Goal: Task Accomplishment & Management: Complete application form

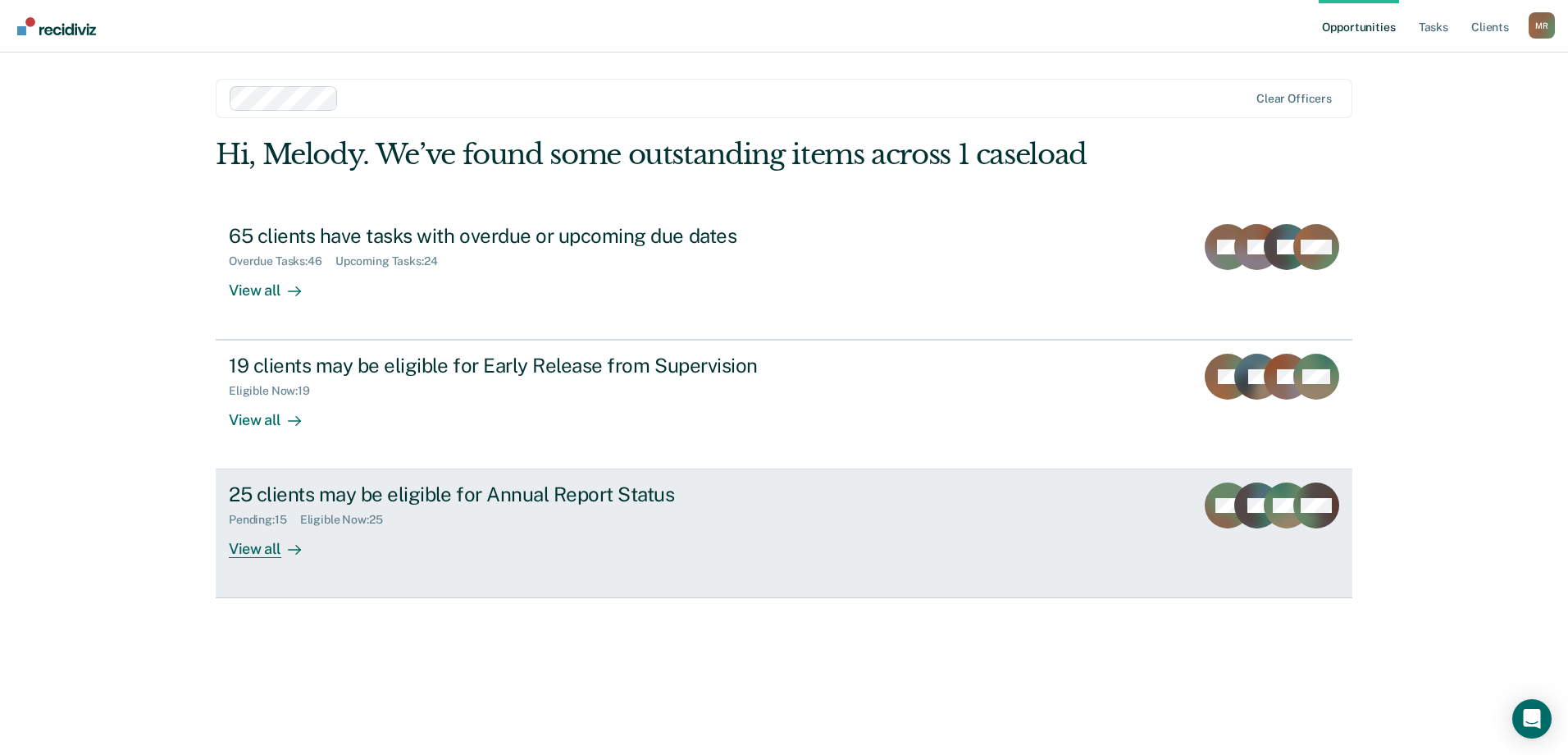
click at [263, 545] on div "View all" at bounding box center [275, 543] width 92 height 32
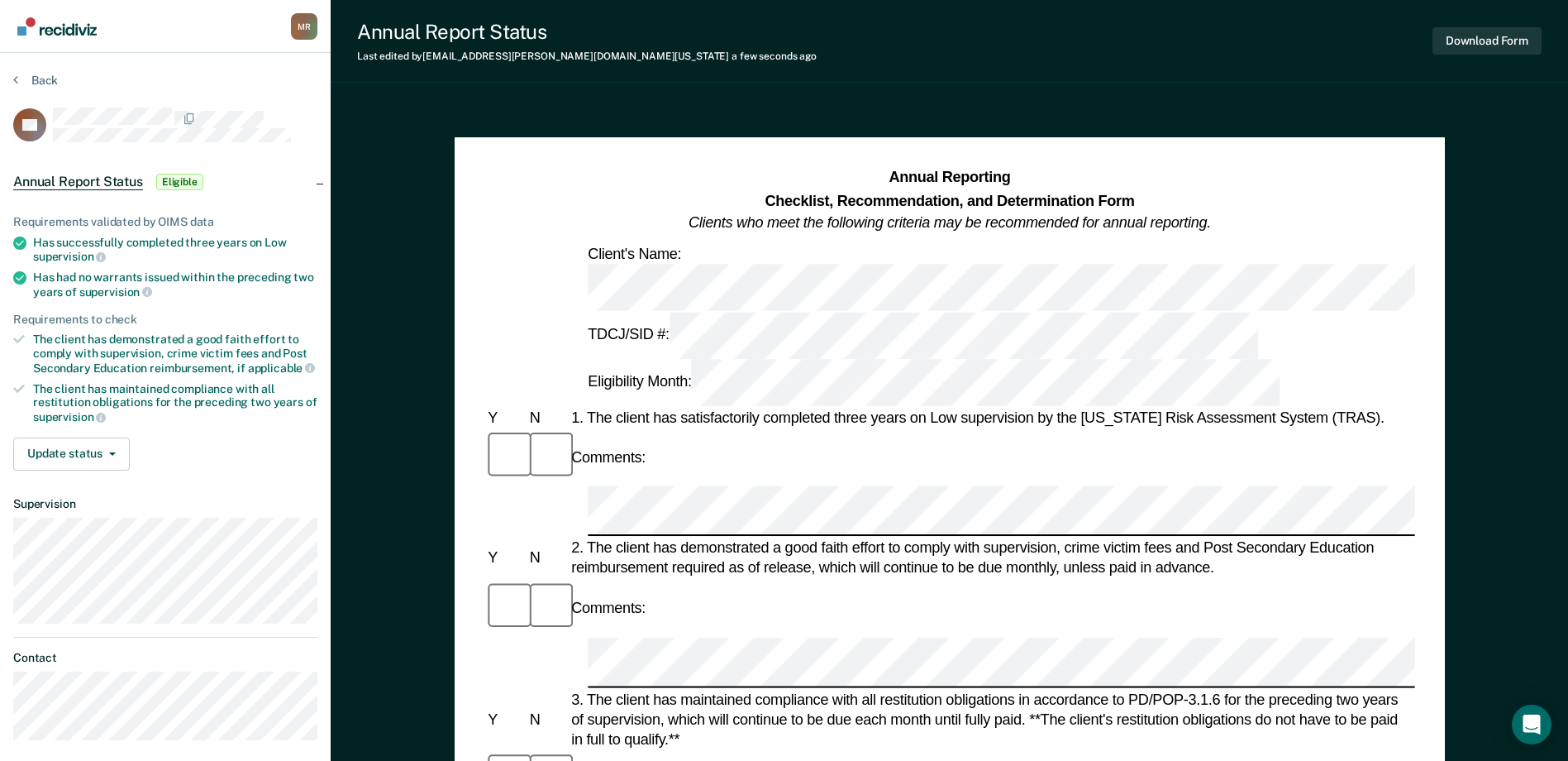
click at [805, 538] on div "2. The client has demonstrated a good faith effort to comply with supervision, …" at bounding box center [991, 558] width 847 height 40
click at [33, 80] on button "Back" at bounding box center [36, 80] width 45 height 15
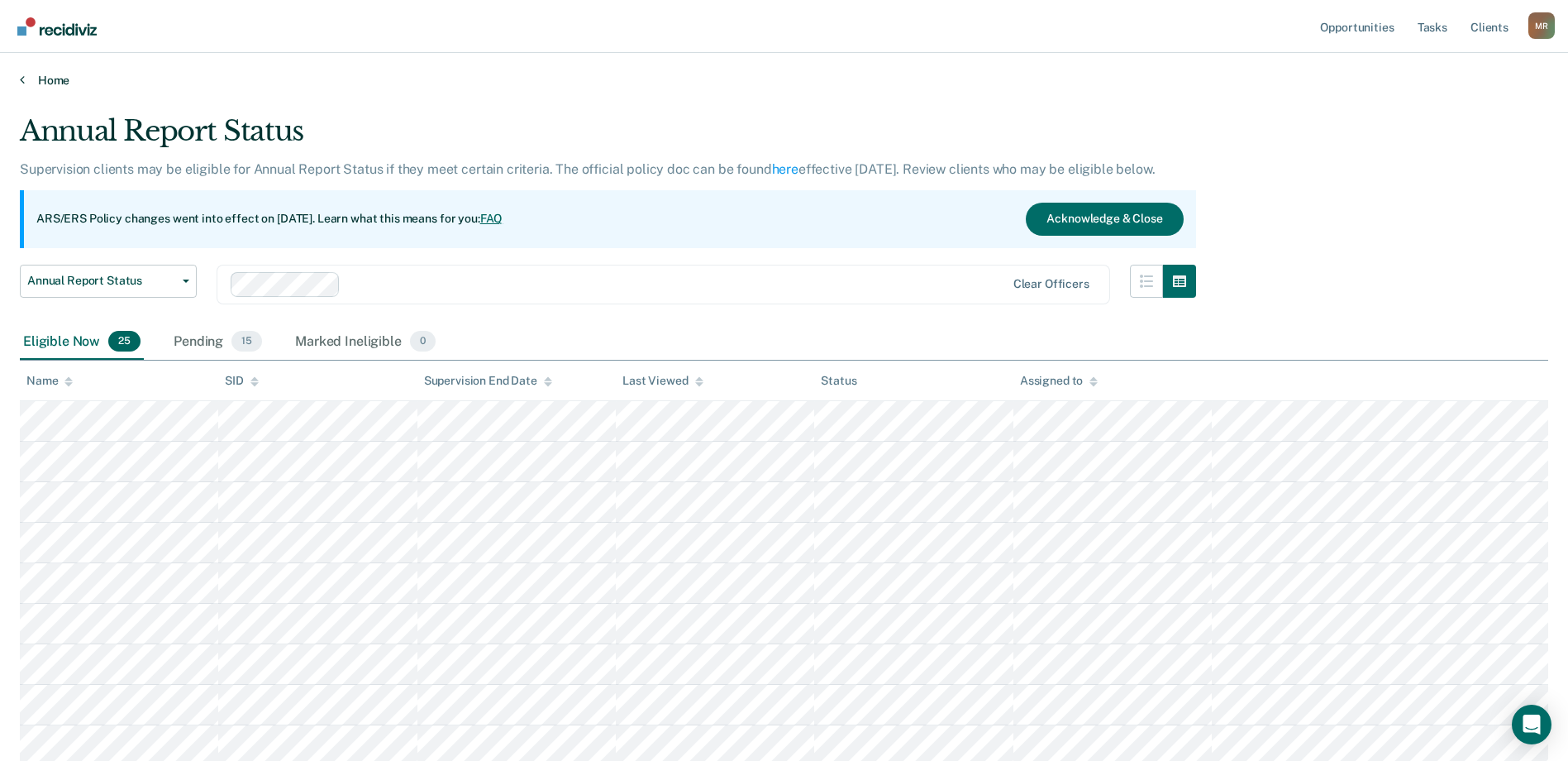
click at [53, 80] on link "Home" at bounding box center [783, 80] width 1528 height 15
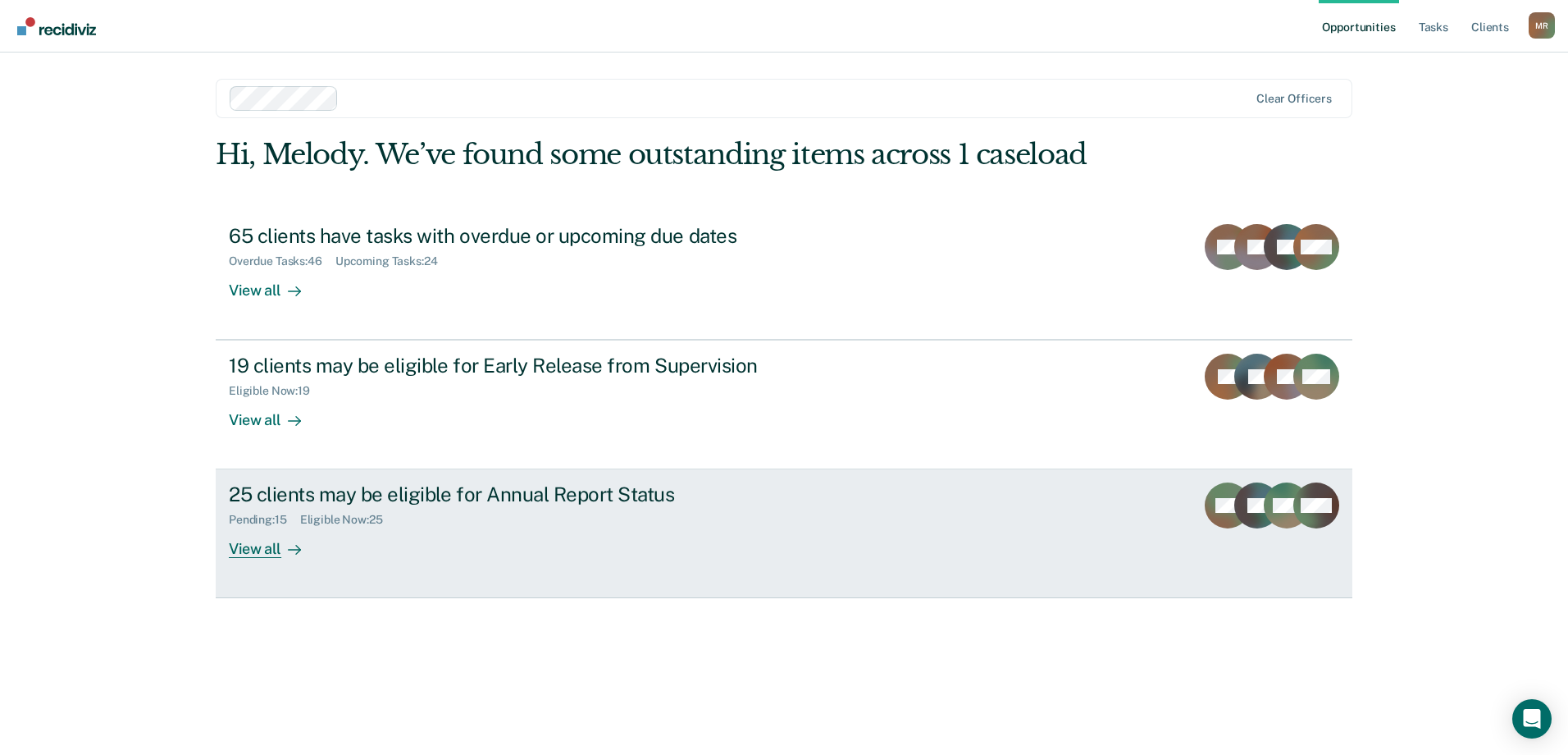
click at [281, 553] on div at bounding box center [291, 548] width 19 height 19
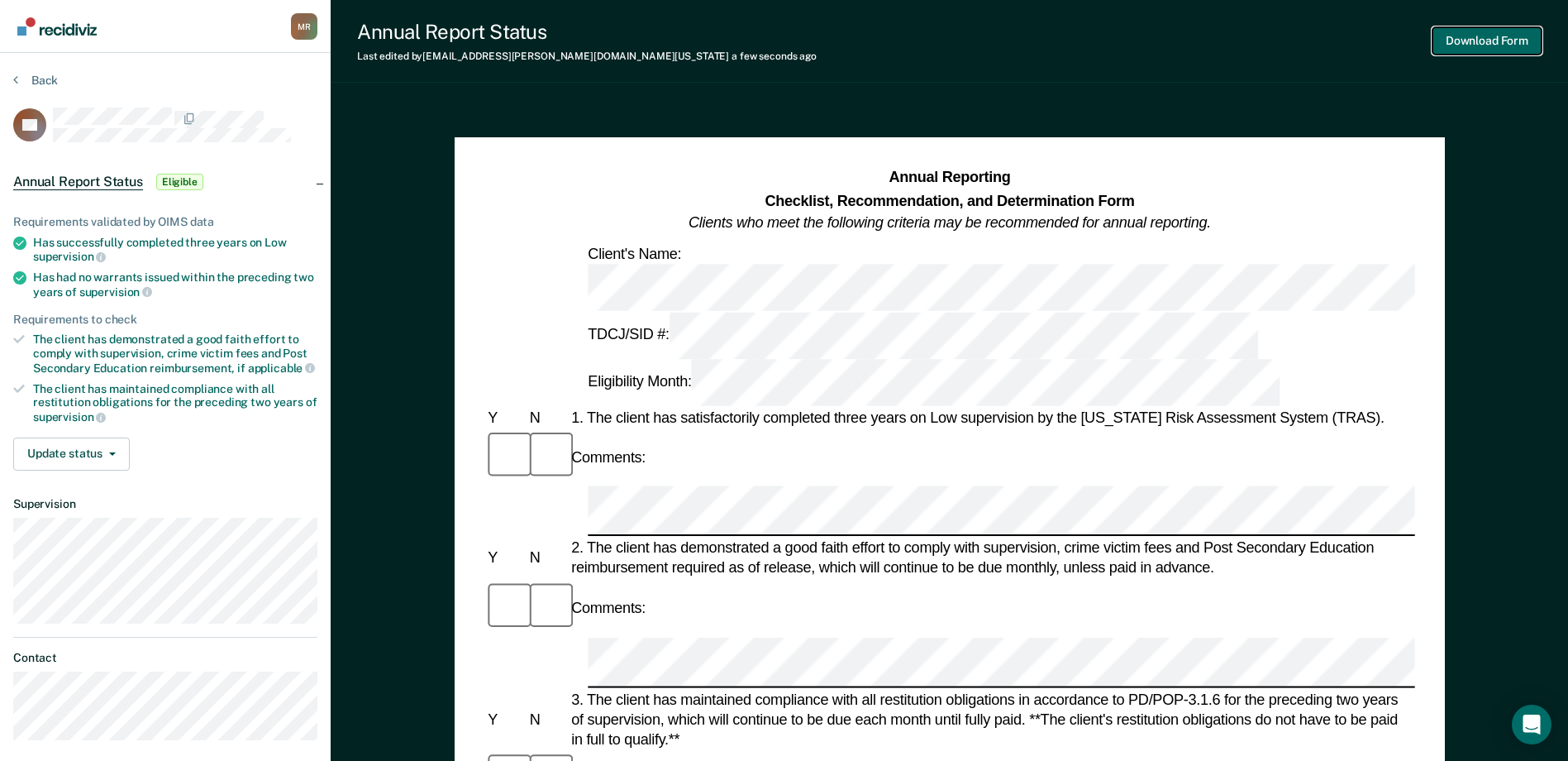
click at [1500, 40] on button "Download Form" at bounding box center [1487, 41] width 109 height 28
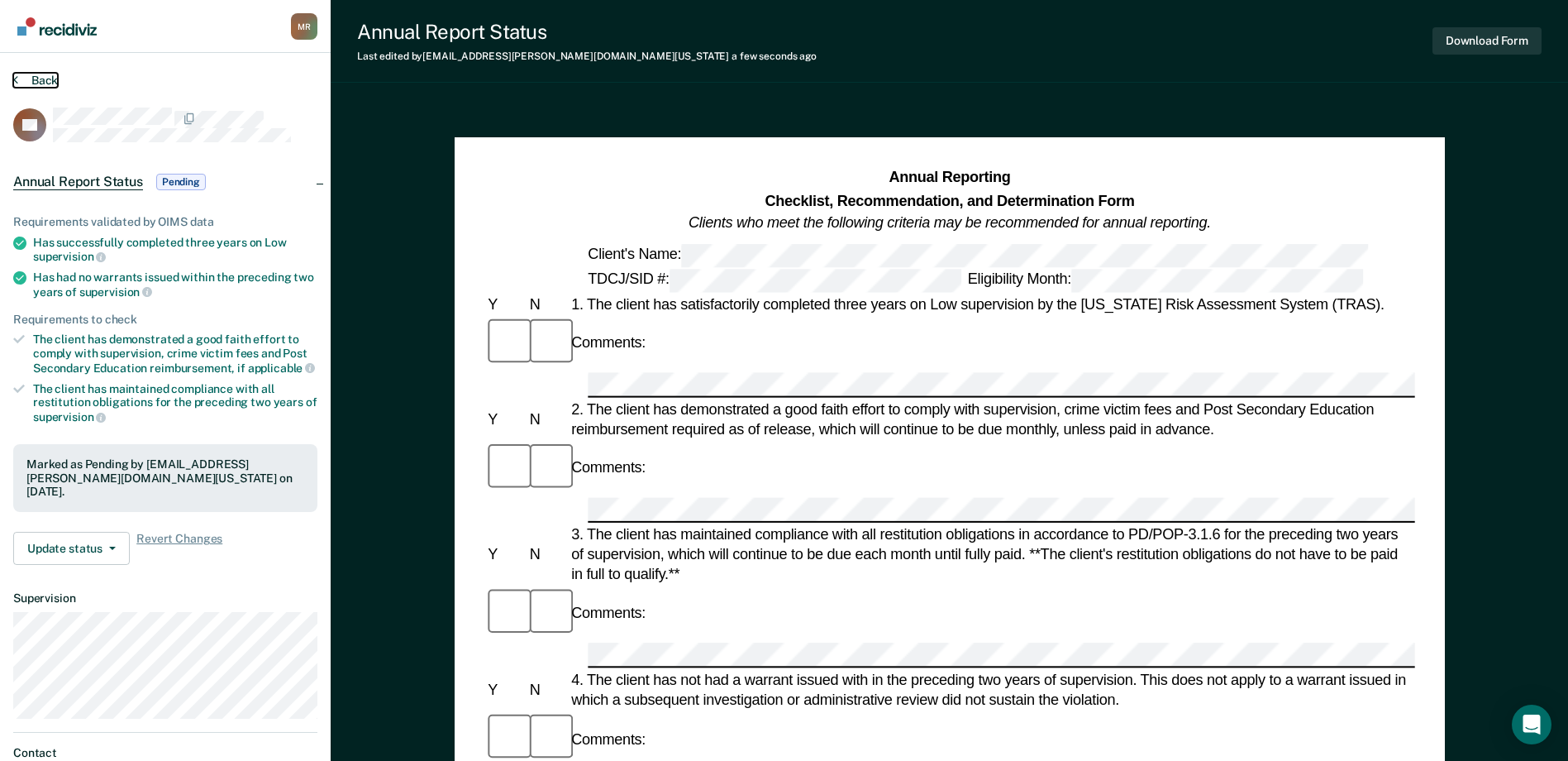
click at [50, 76] on button "Back" at bounding box center [36, 80] width 45 height 15
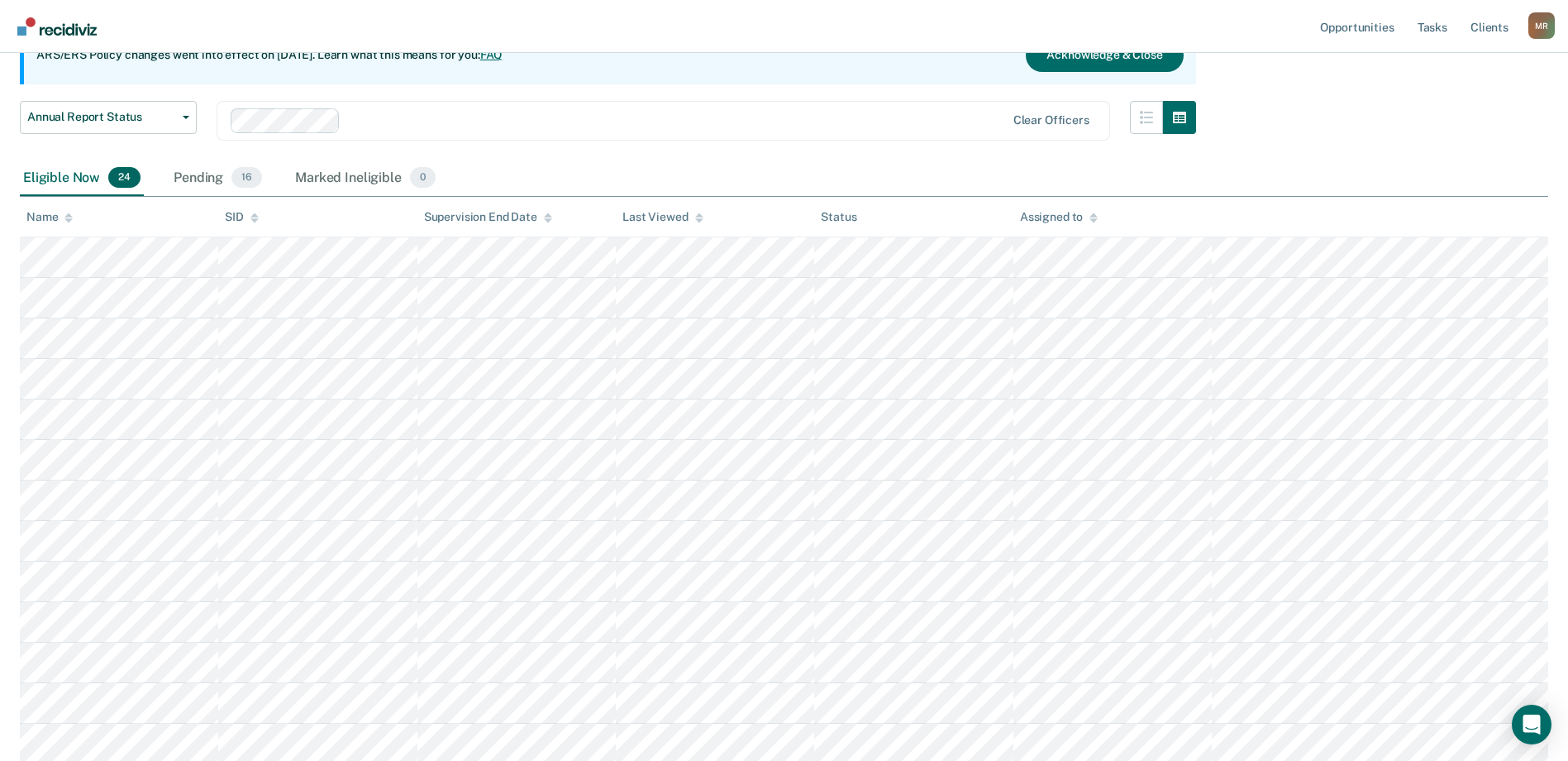
scroll to position [166, 0]
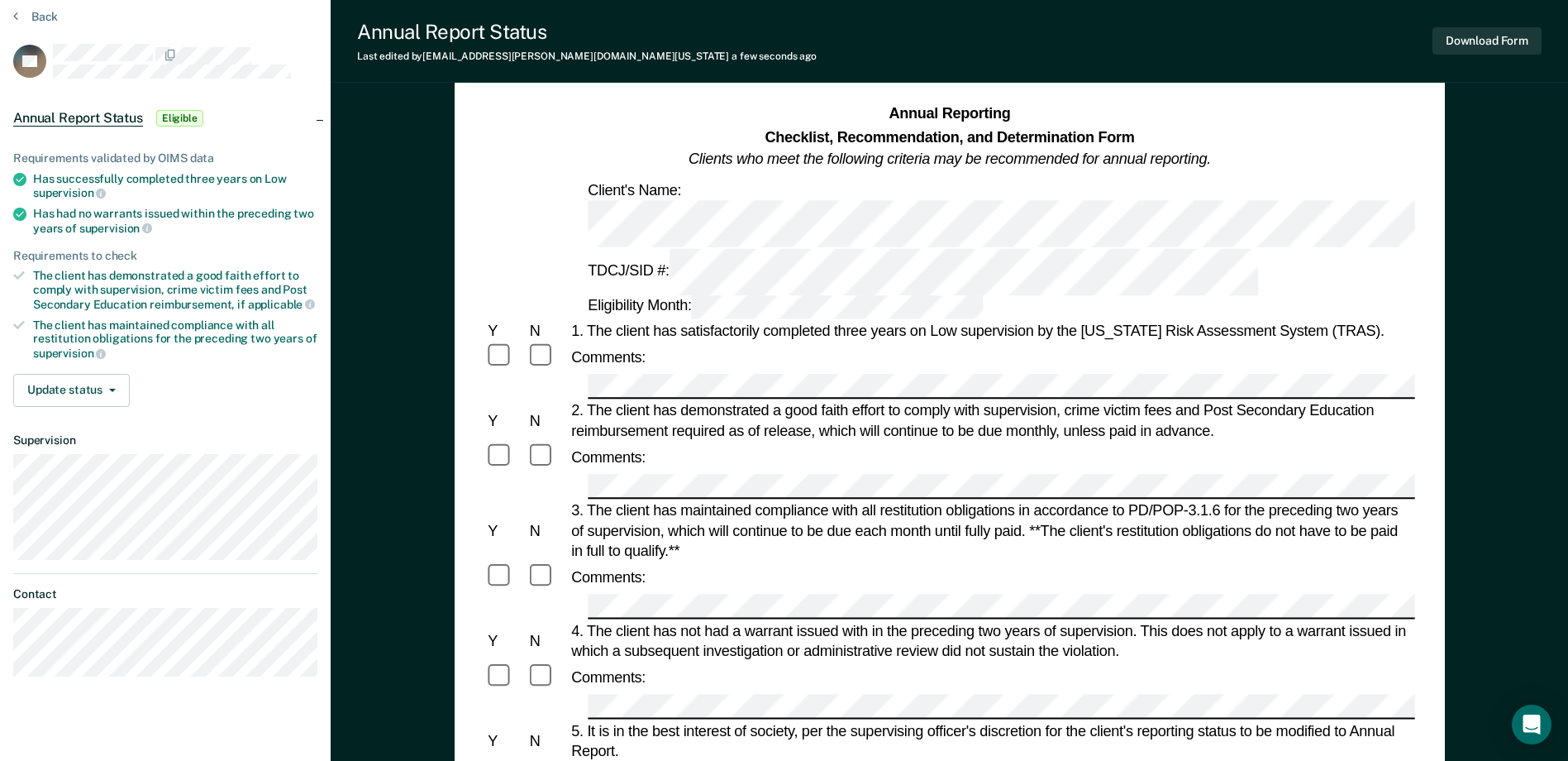
scroll to position [83, 0]
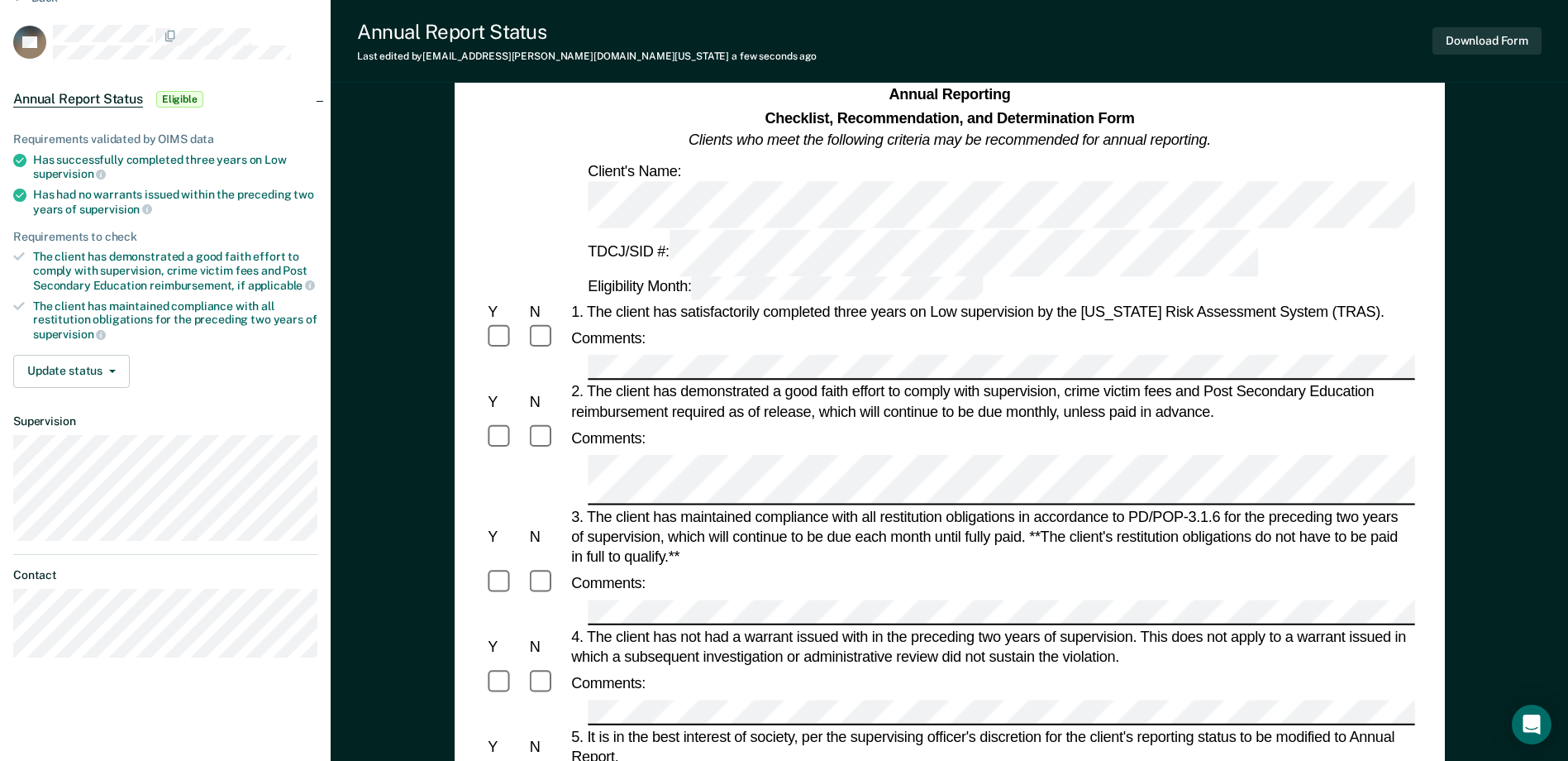
click at [1236, 507] on div "3. The client has maintained compliance with all restitution obligations in acc…" at bounding box center [991, 537] width 847 height 61
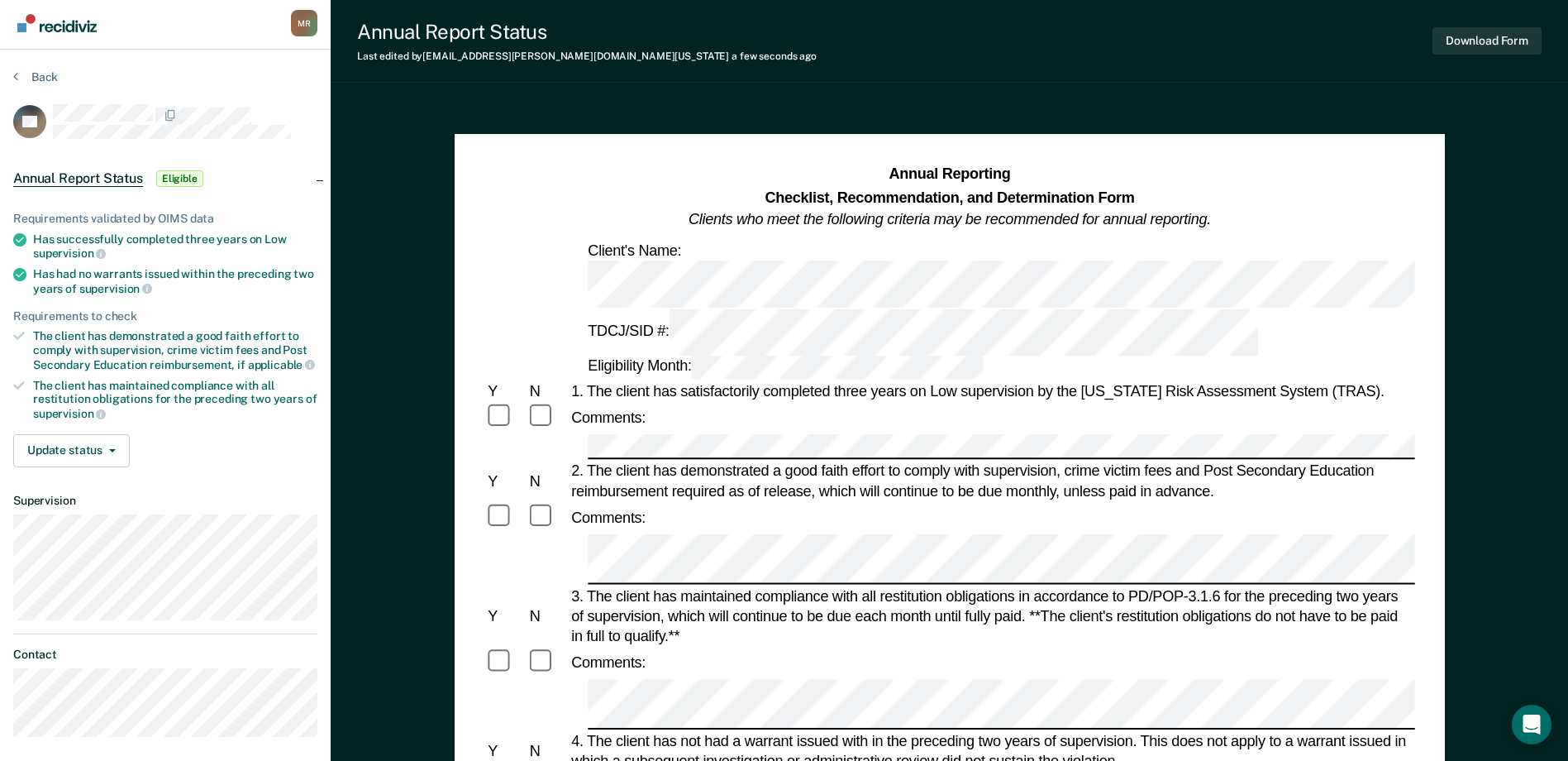
scroll to position [0, 0]
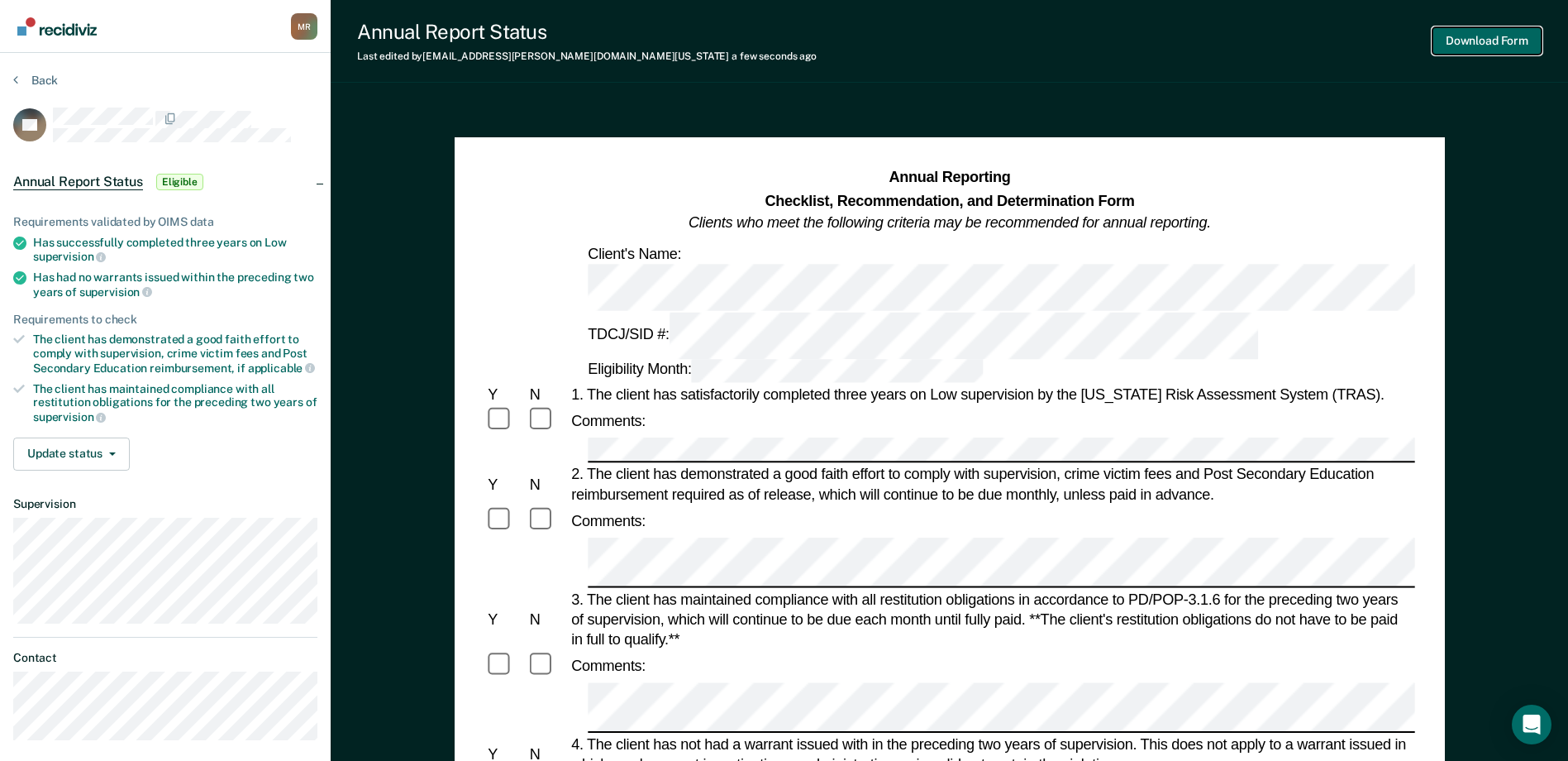
click at [1459, 36] on button "Download Form" at bounding box center [1487, 41] width 109 height 28
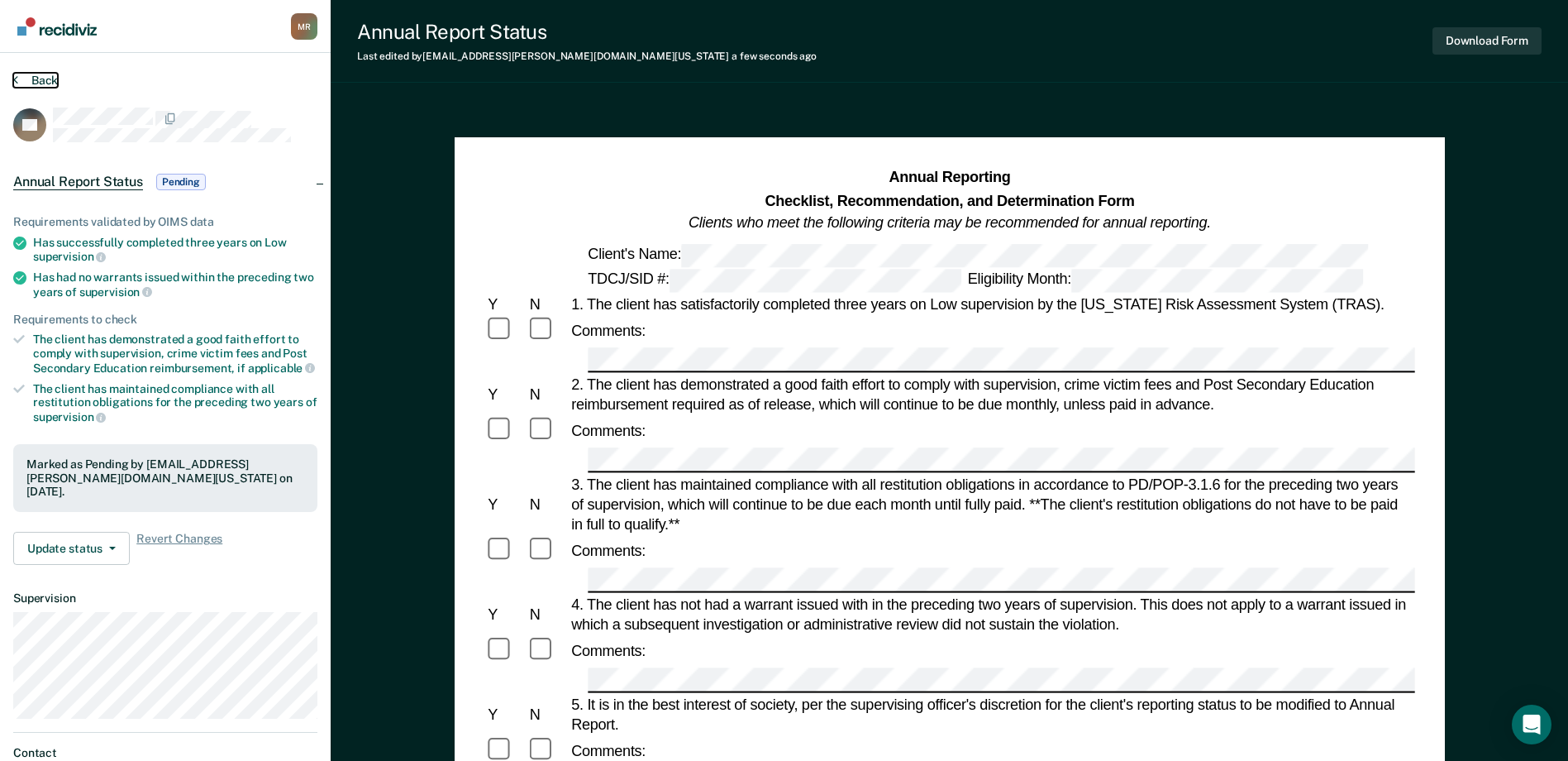
click at [36, 74] on button "Back" at bounding box center [36, 80] width 45 height 15
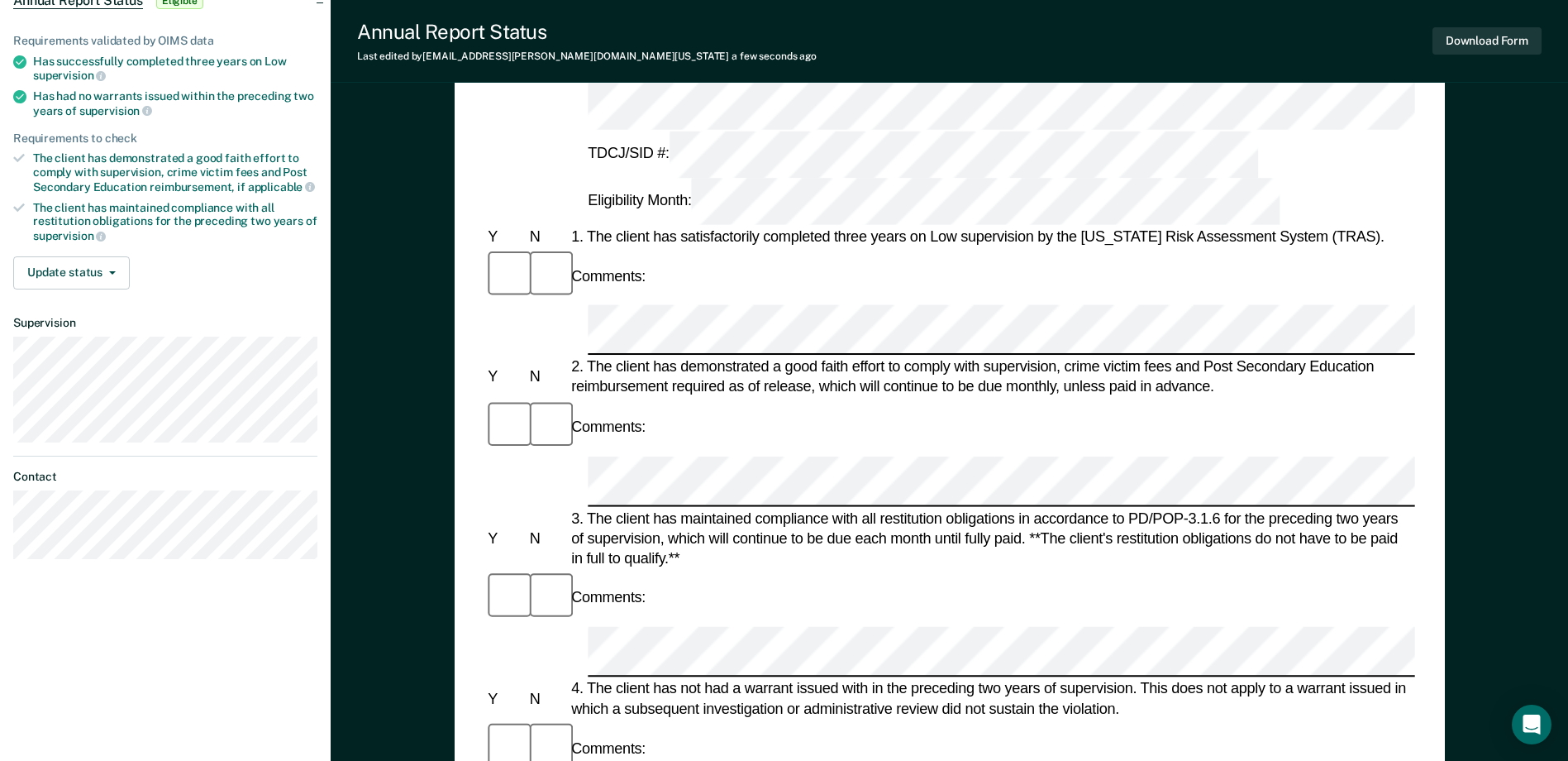
scroll to position [248, 0]
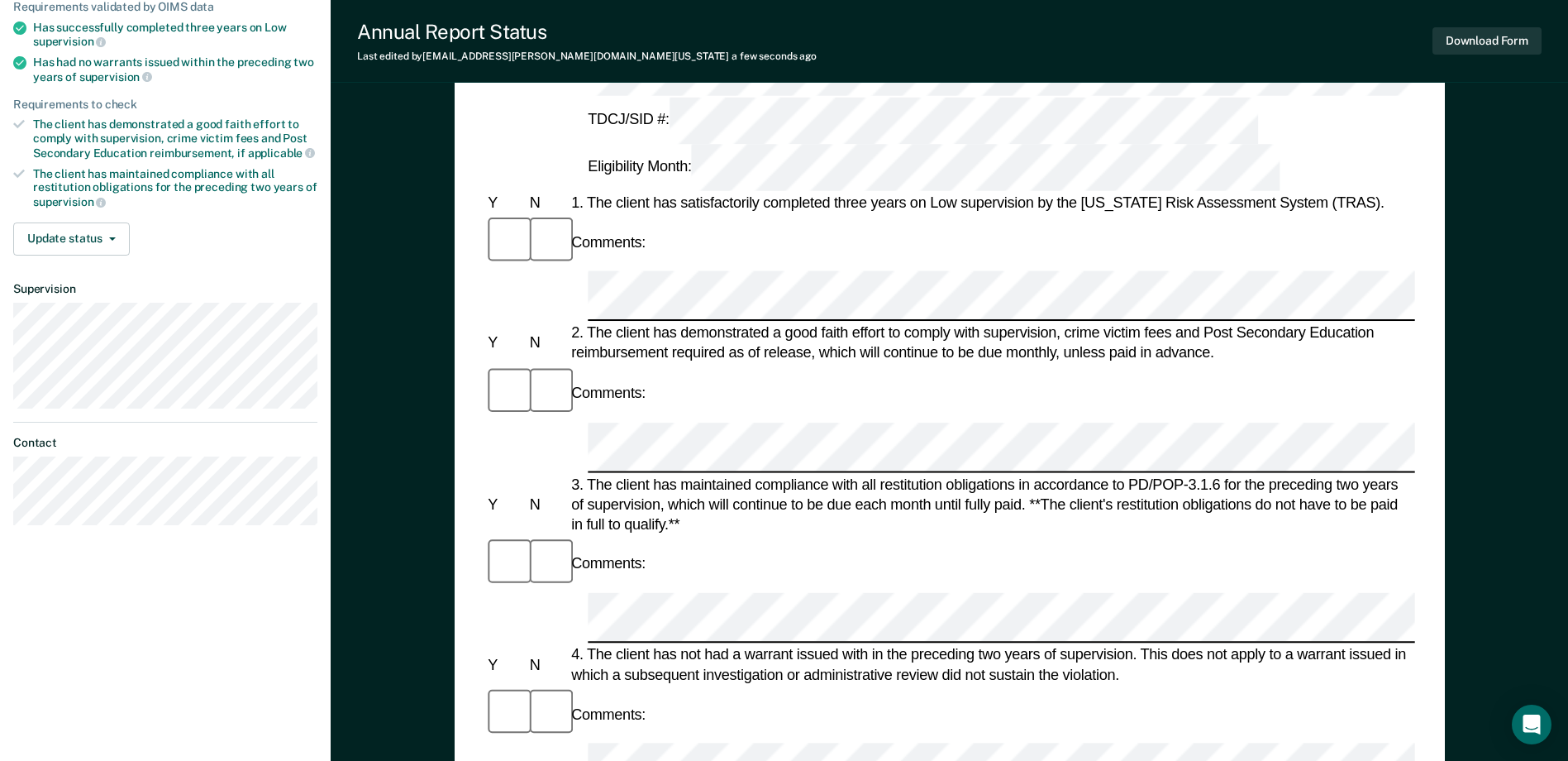
scroll to position [0, 0]
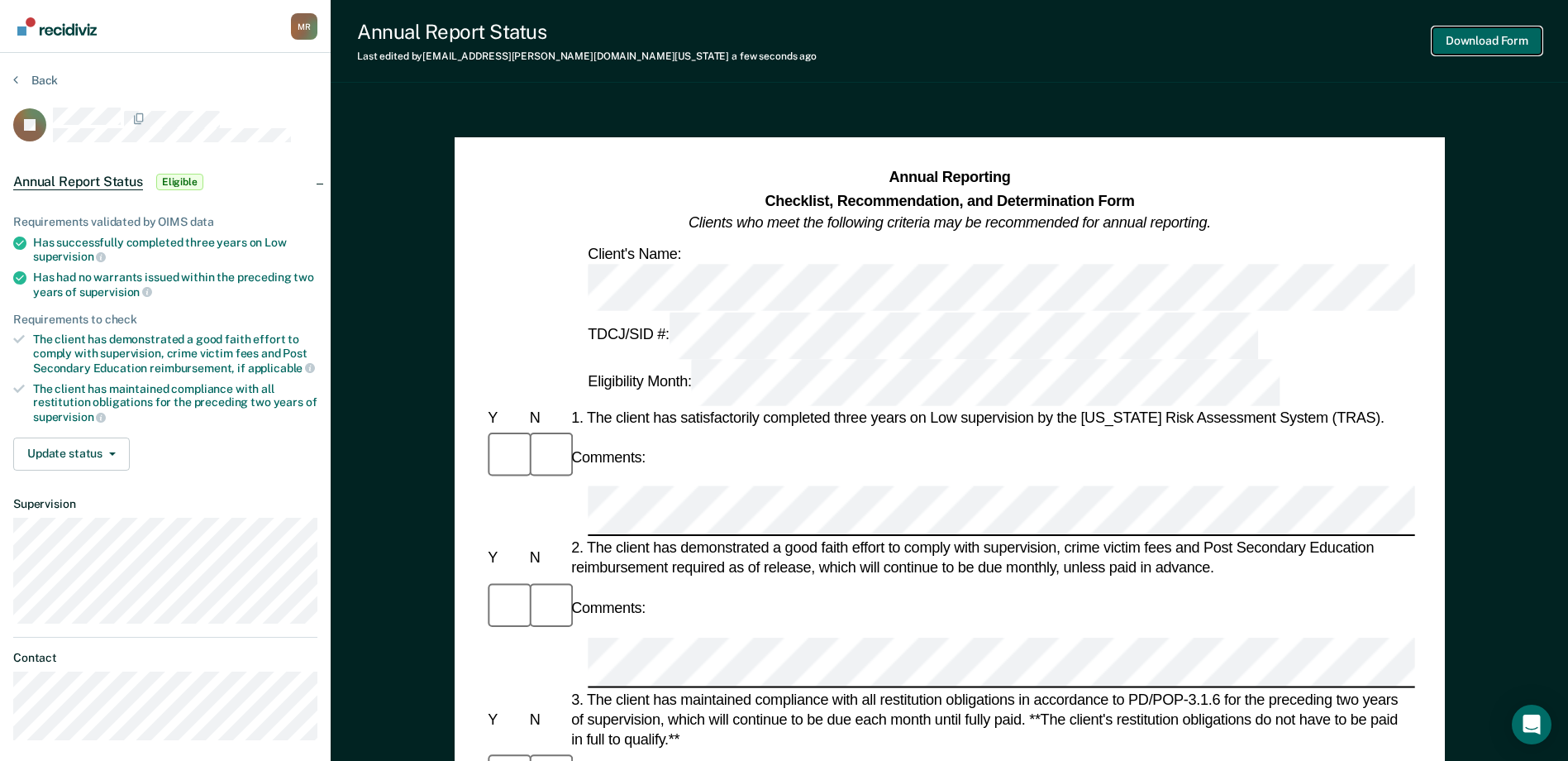
click at [1472, 36] on button "Download Form" at bounding box center [1487, 41] width 109 height 28
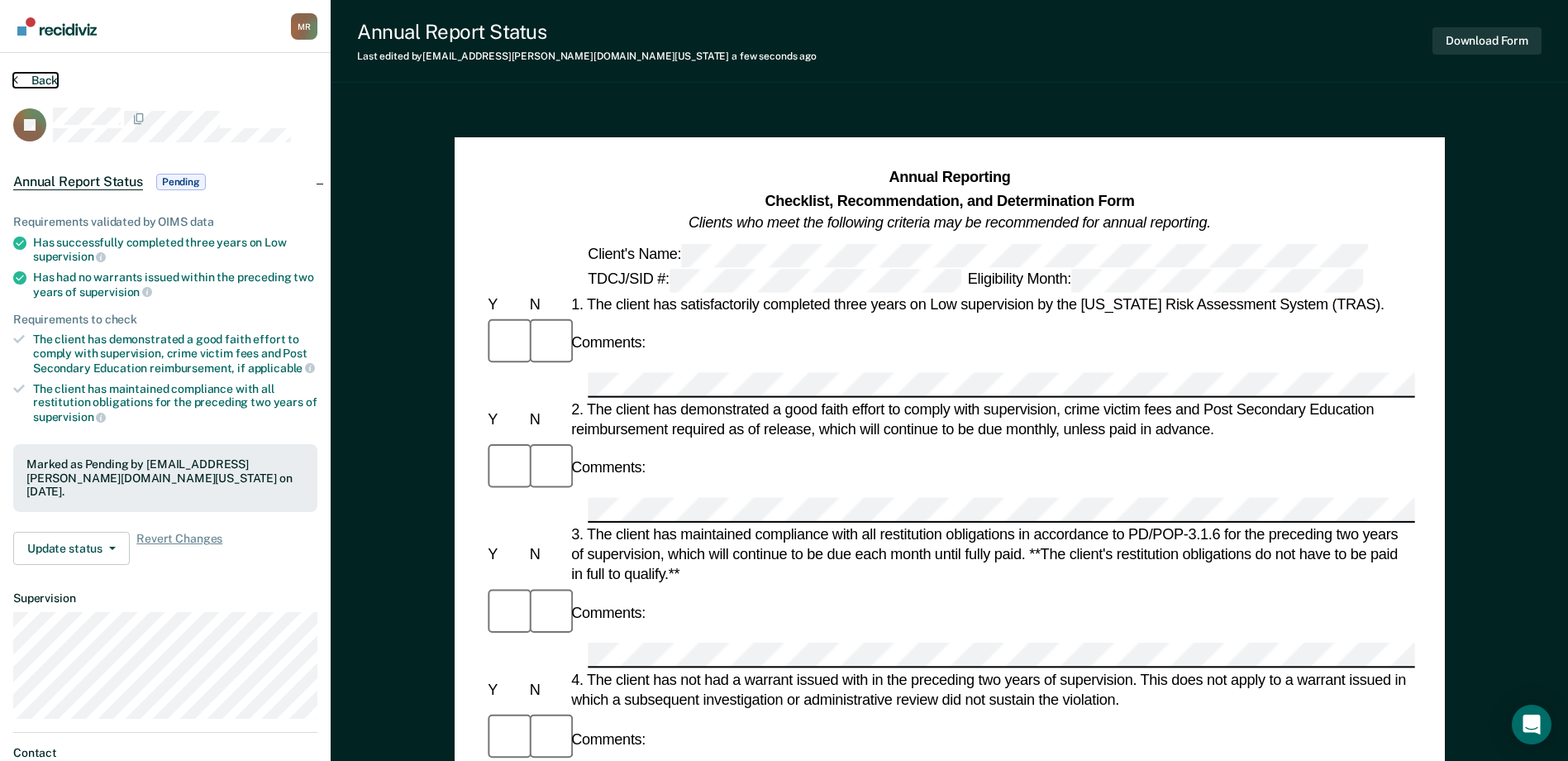
click at [29, 81] on button "Back" at bounding box center [36, 80] width 45 height 15
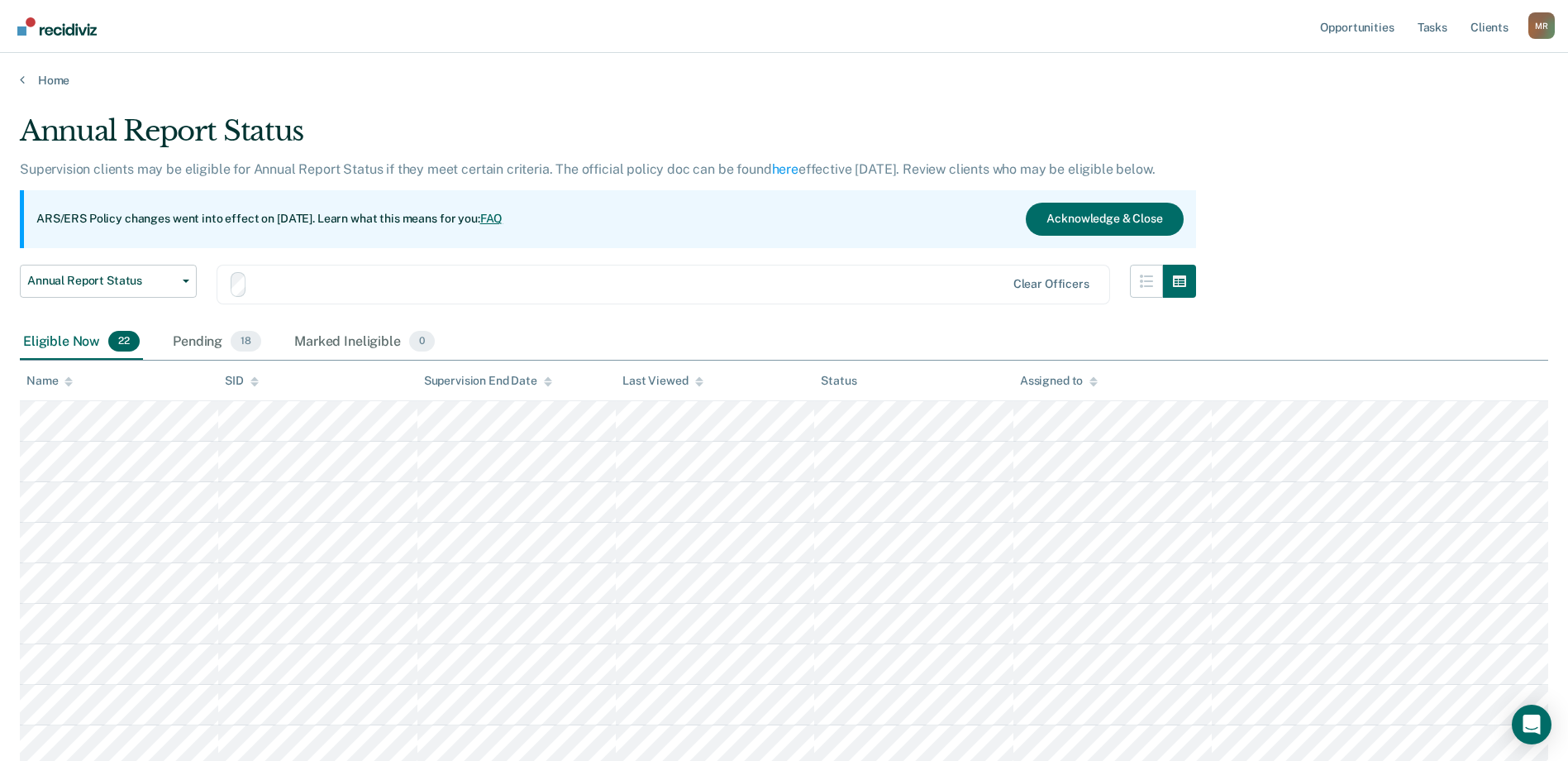
scroll to position [166, 0]
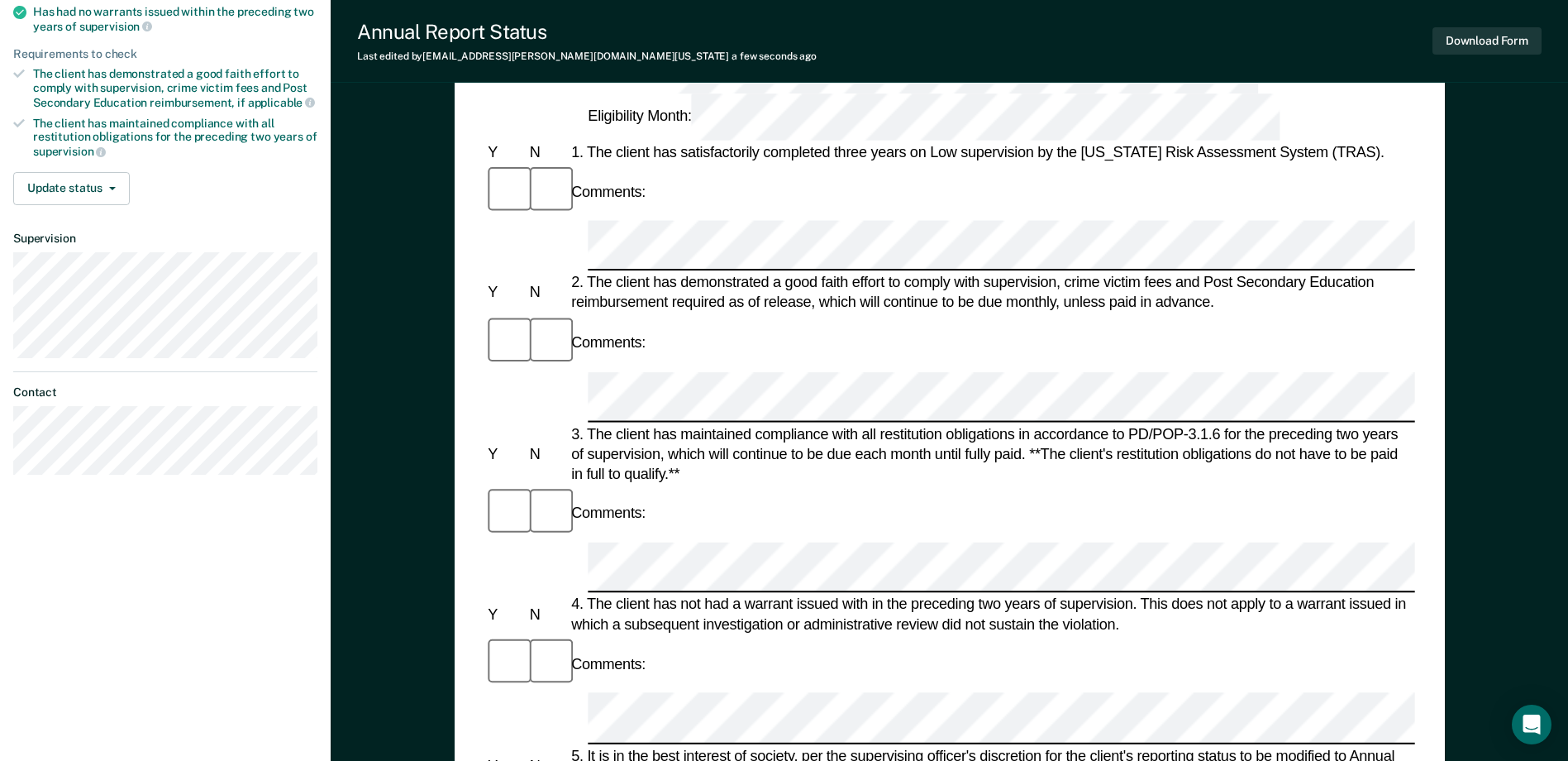
scroll to position [83, 0]
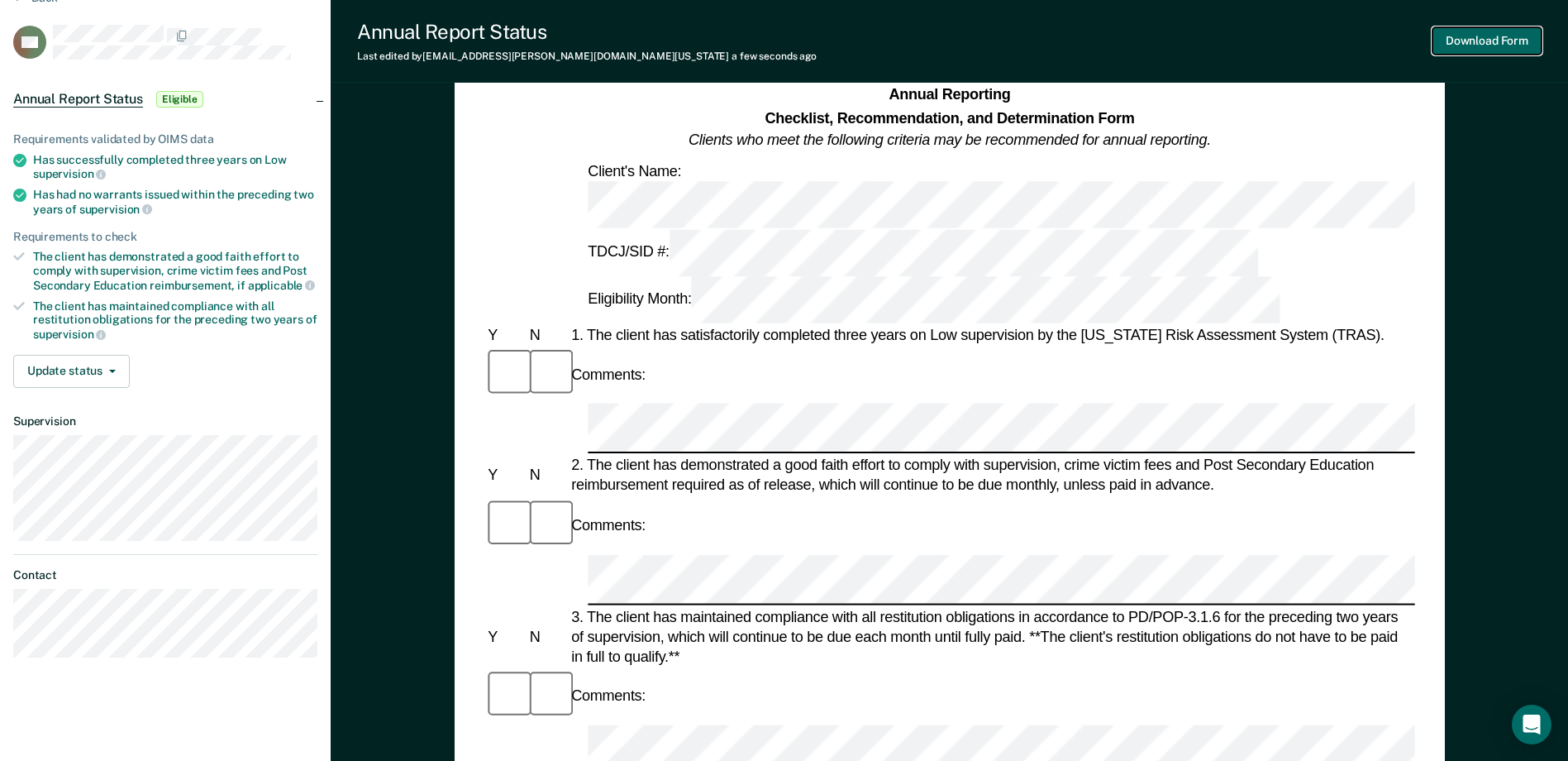
click at [1490, 41] on button "Download Form" at bounding box center [1487, 41] width 109 height 28
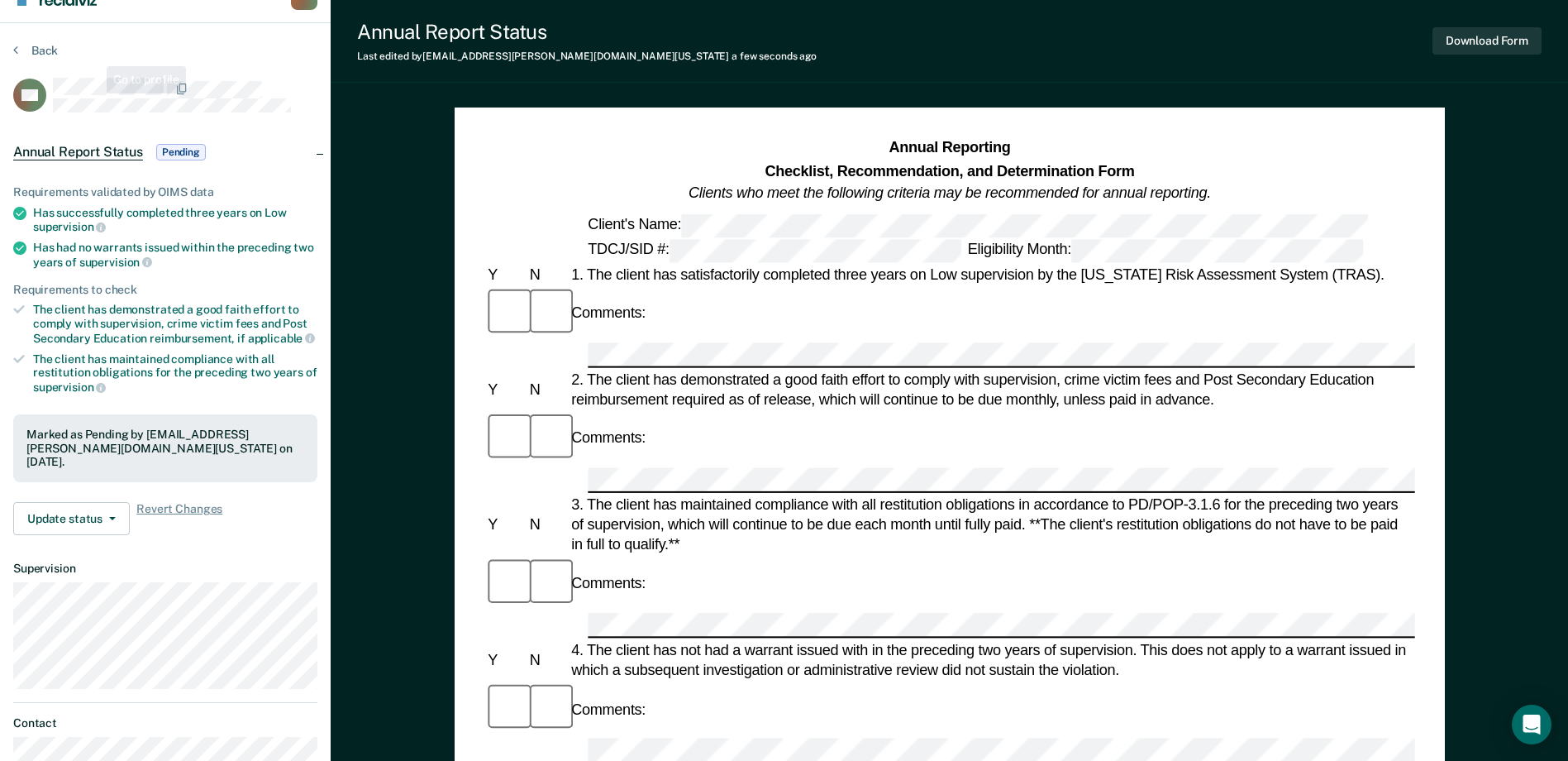
scroll to position [0, 0]
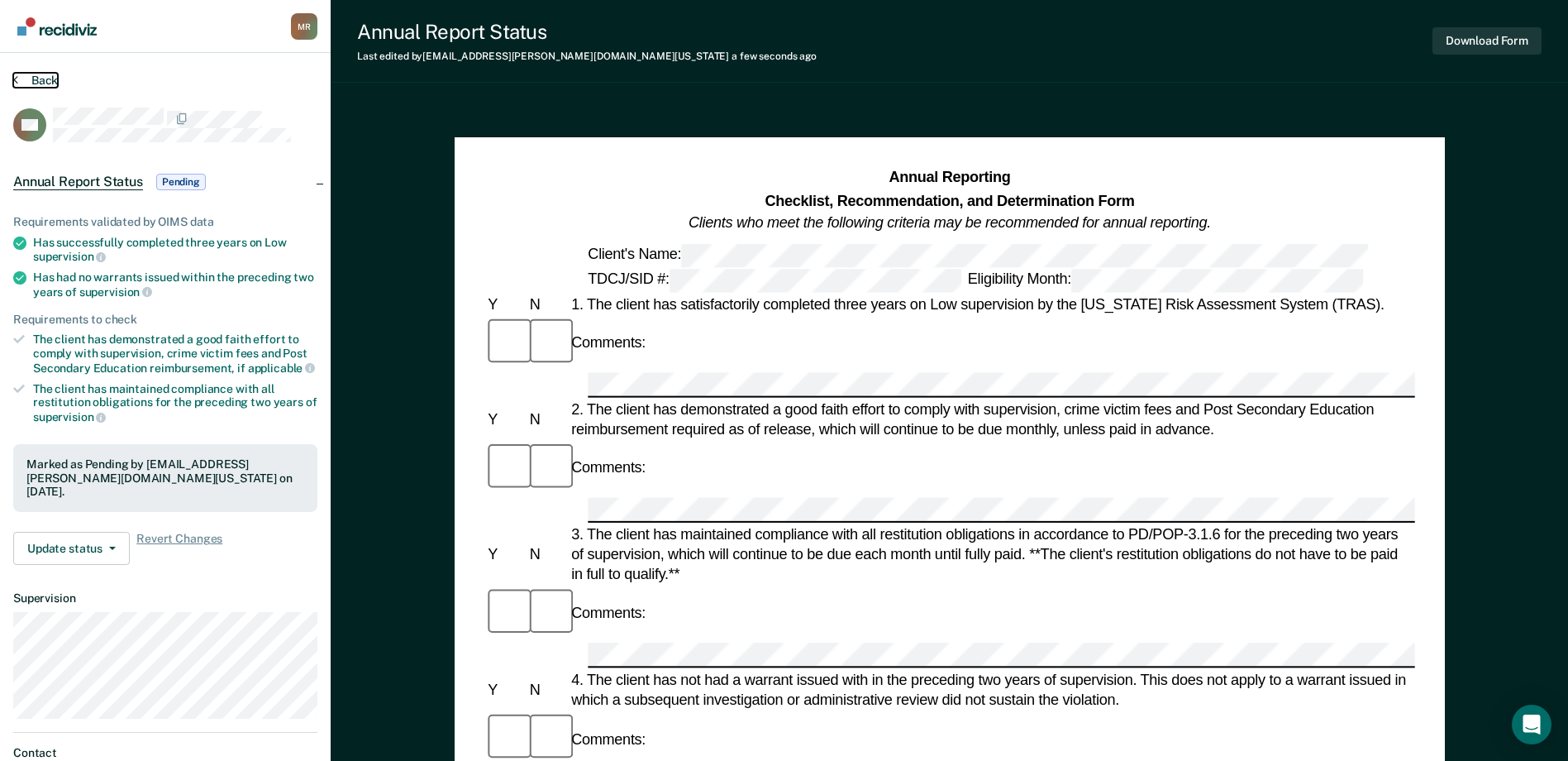
click at [34, 75] on button "Back" at bounding box center [36, 80] width 45 height 15
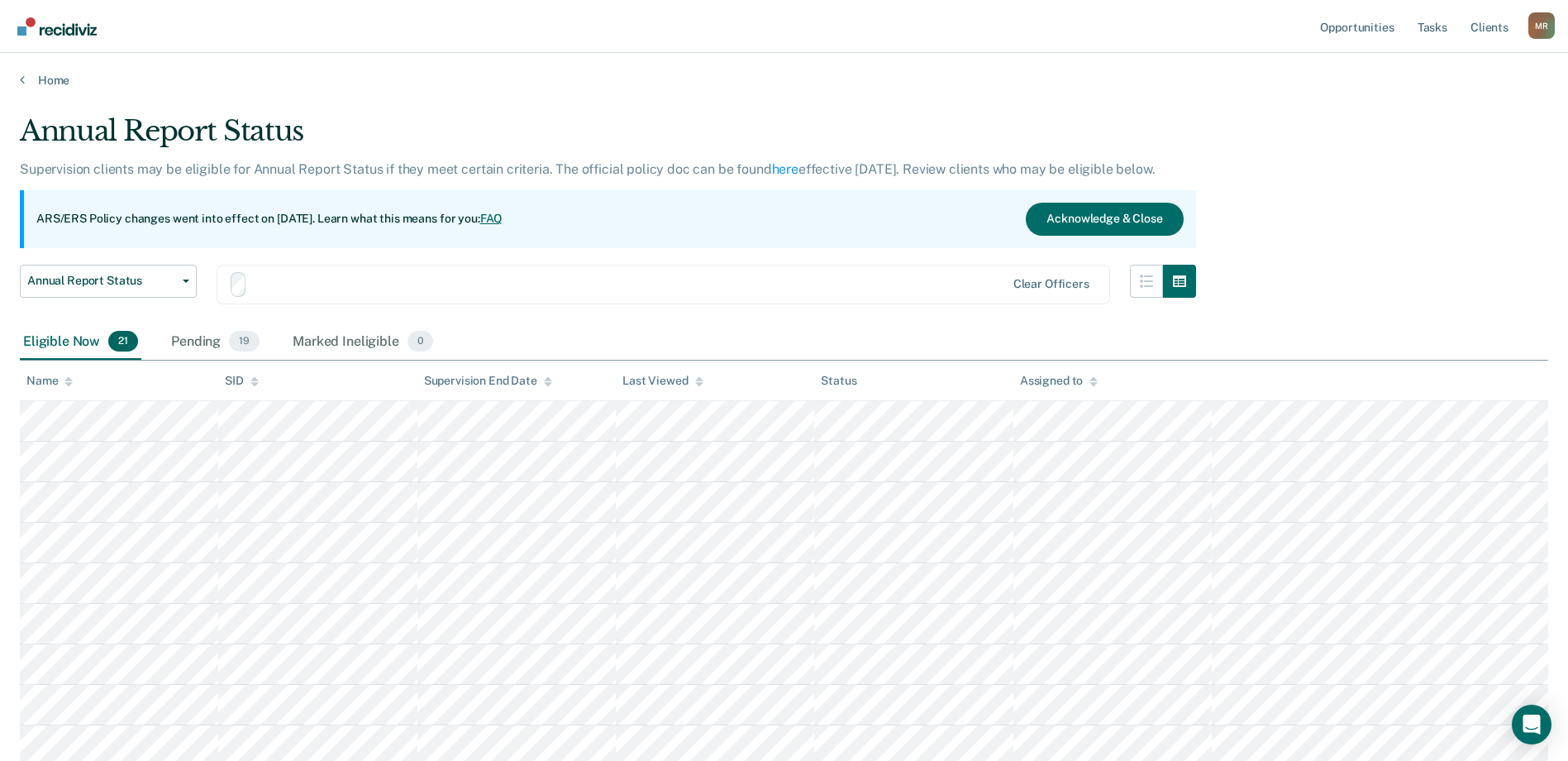
scroll to position [166, 0]
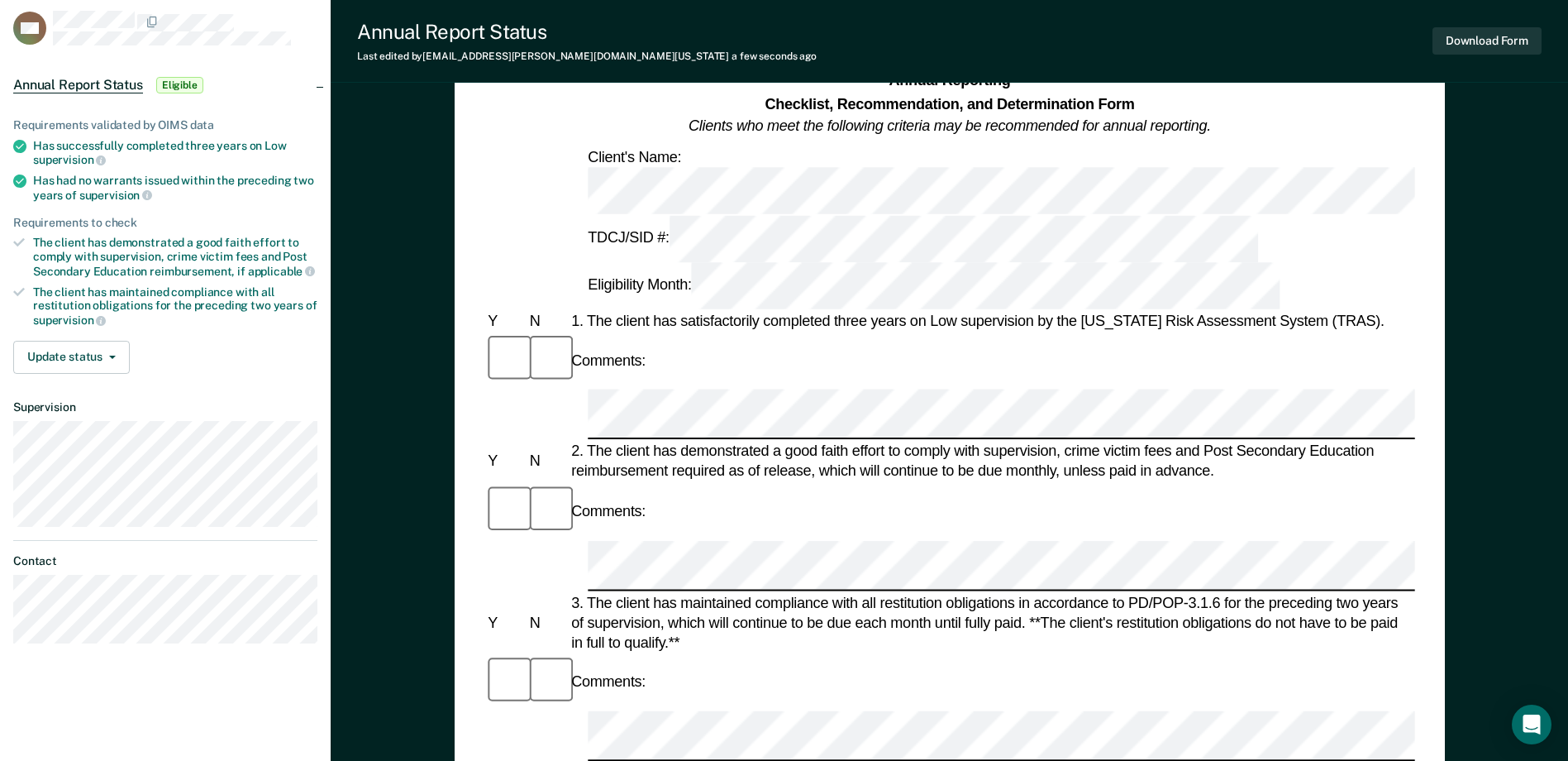
scroll to position [166, 0]
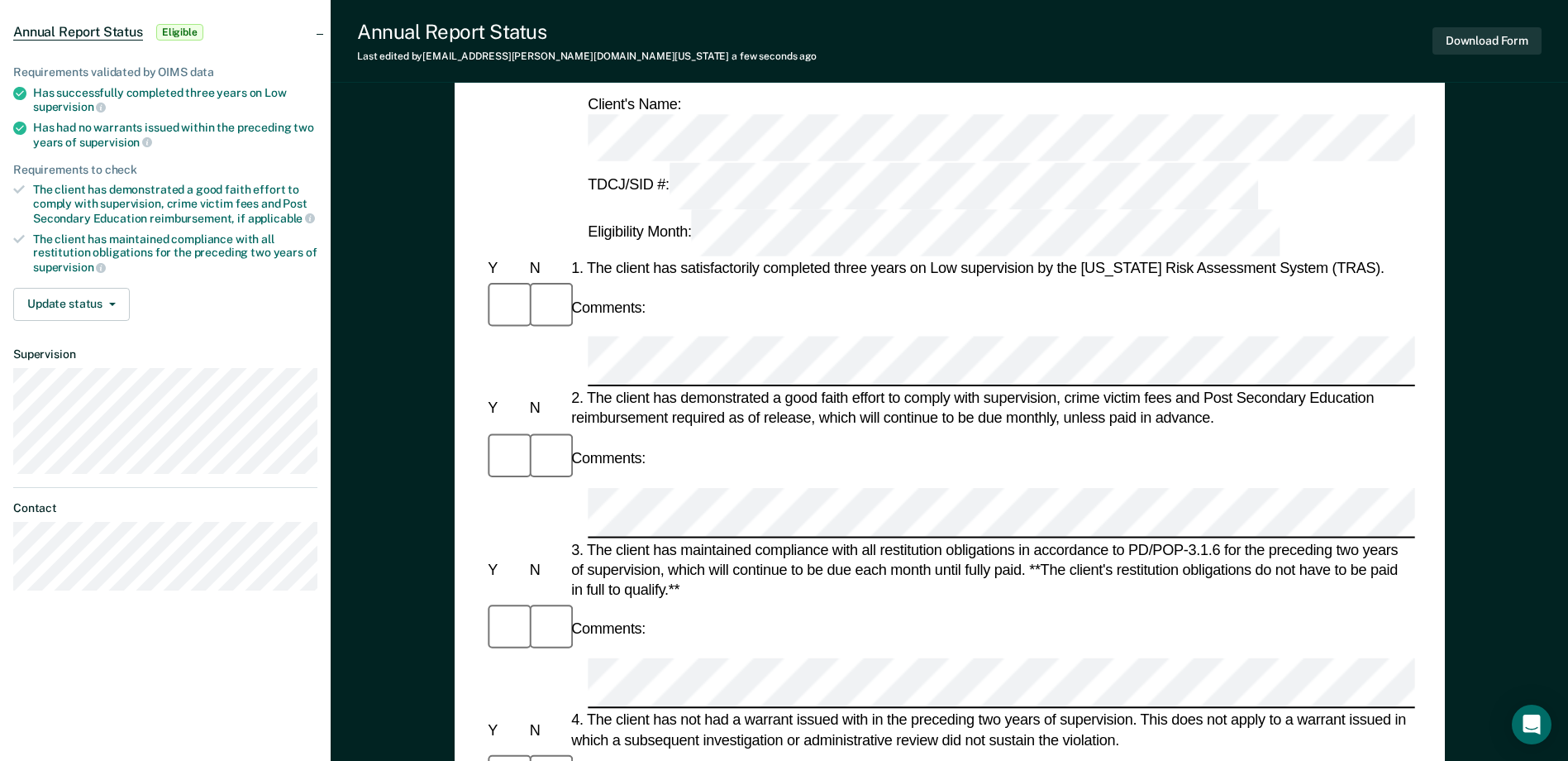
scroll to position [0, 0]
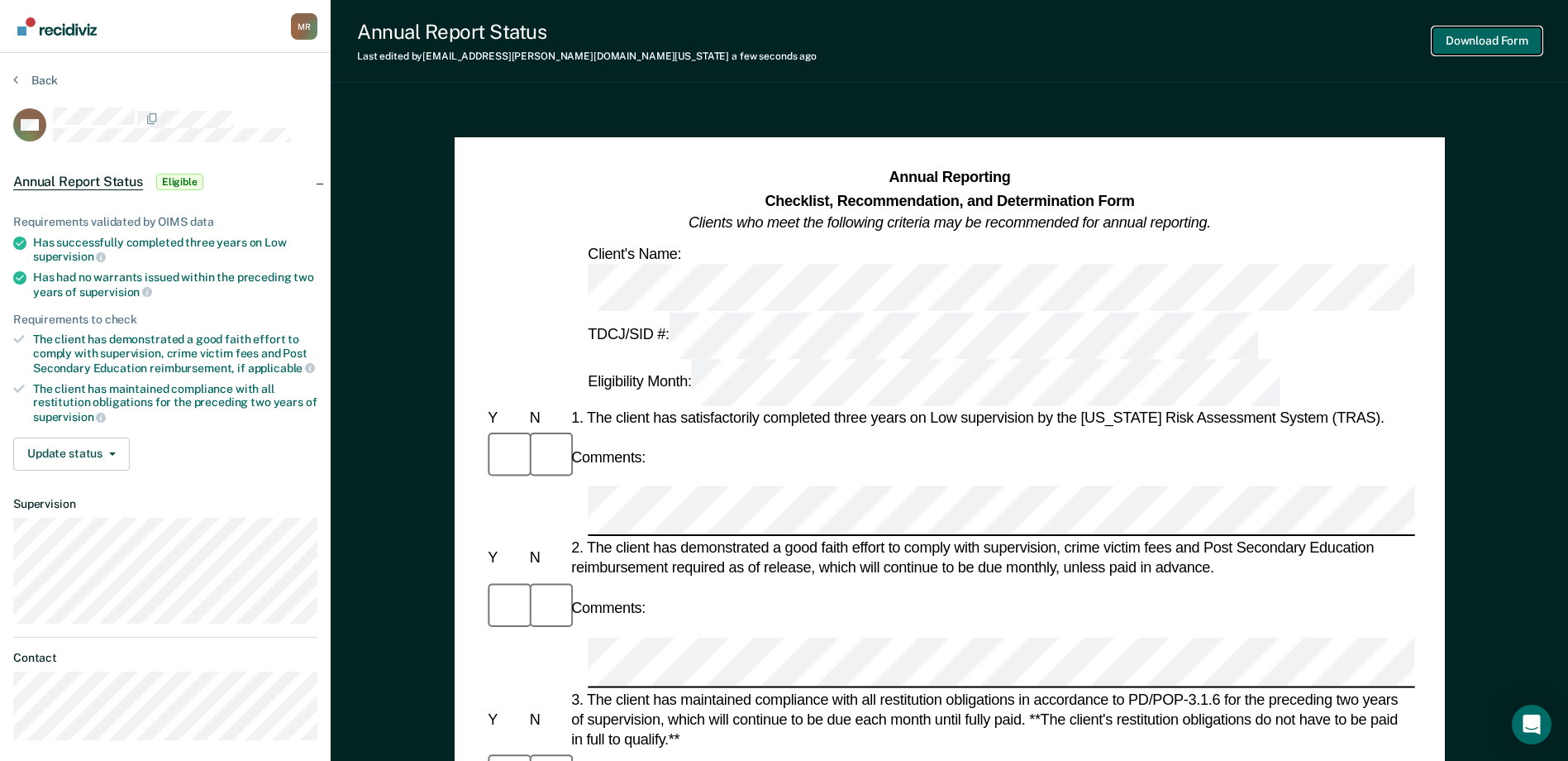
click at [1475, 36] on button "Download Form" at bounding box center [1487, 41] width 109 height 28
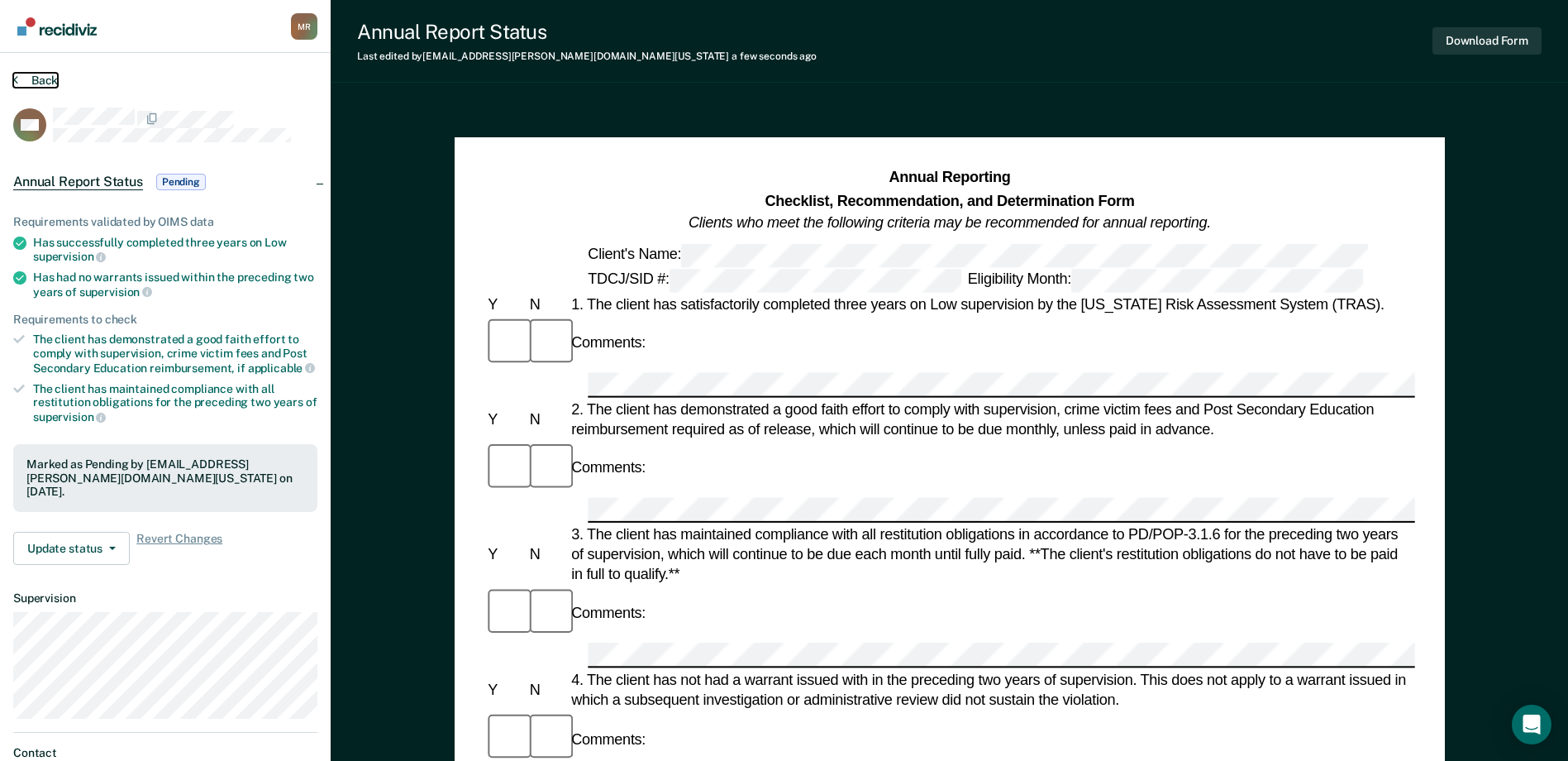
click at [45, 73] on button "Back" at bounding box center [36, 80] width 45 height 15
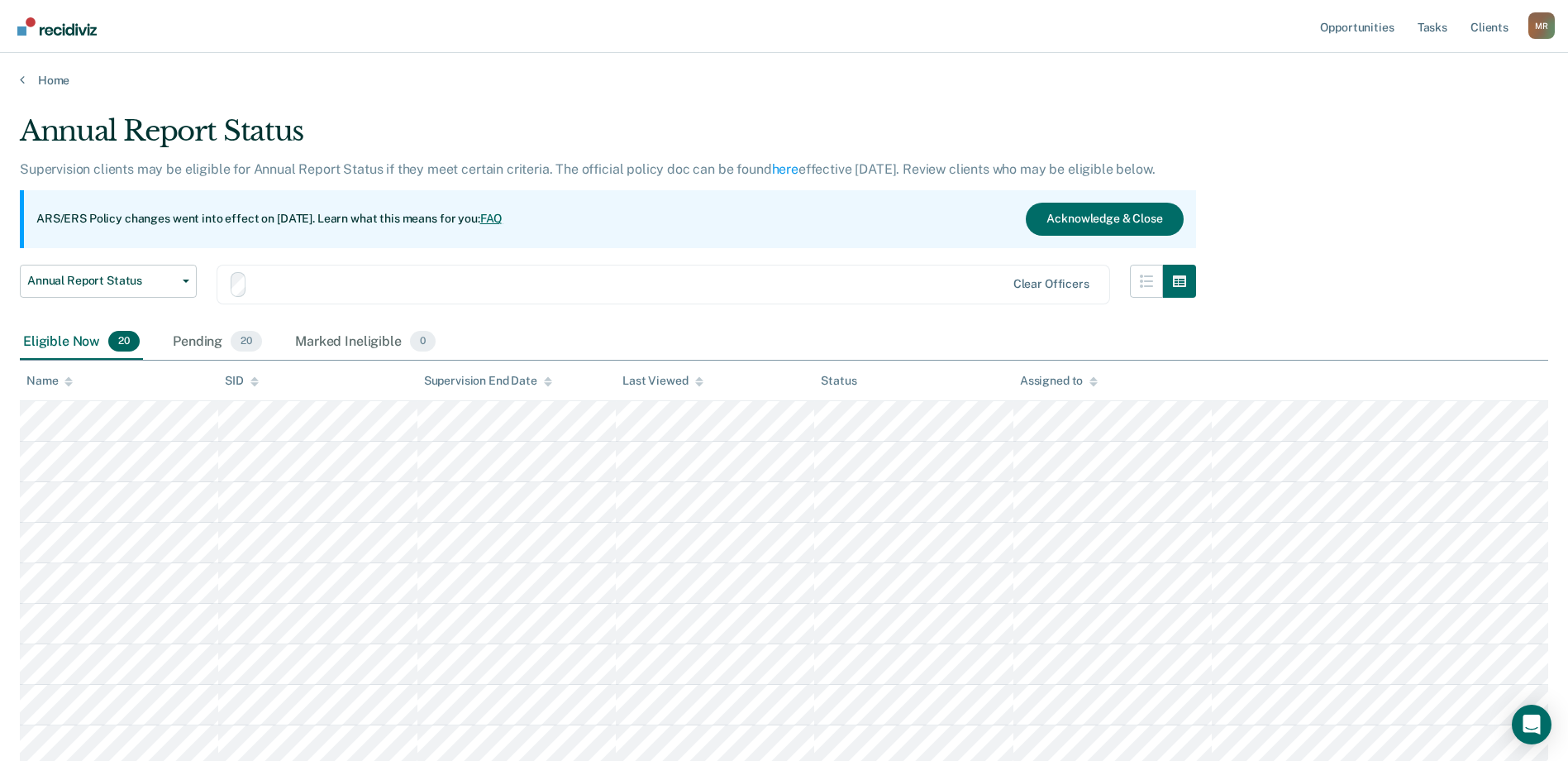
scroll to position [166, 0]
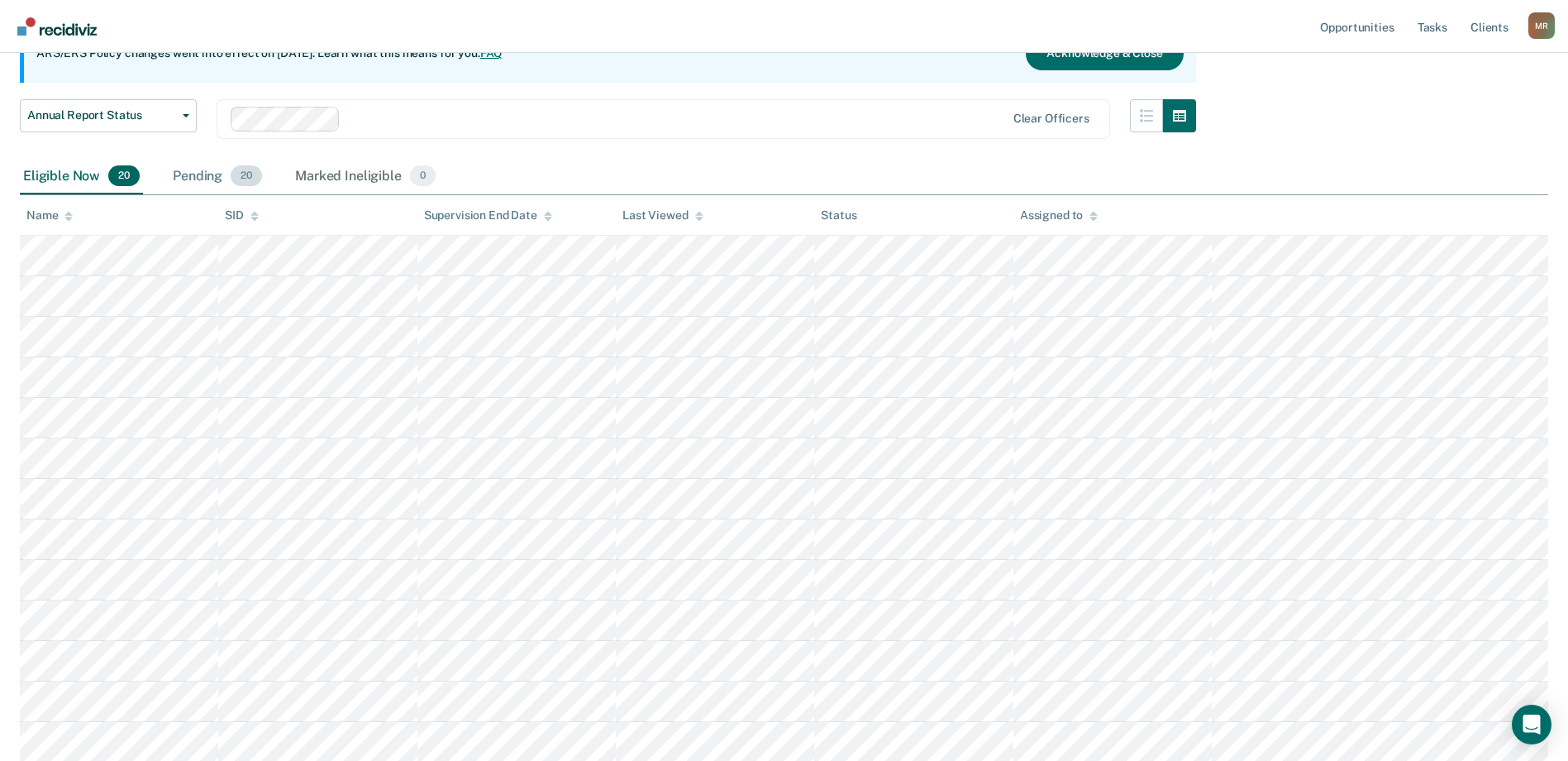
click at [222, 184] on div "Pending 20" at bounding box center [217, 176] width 96 height 37
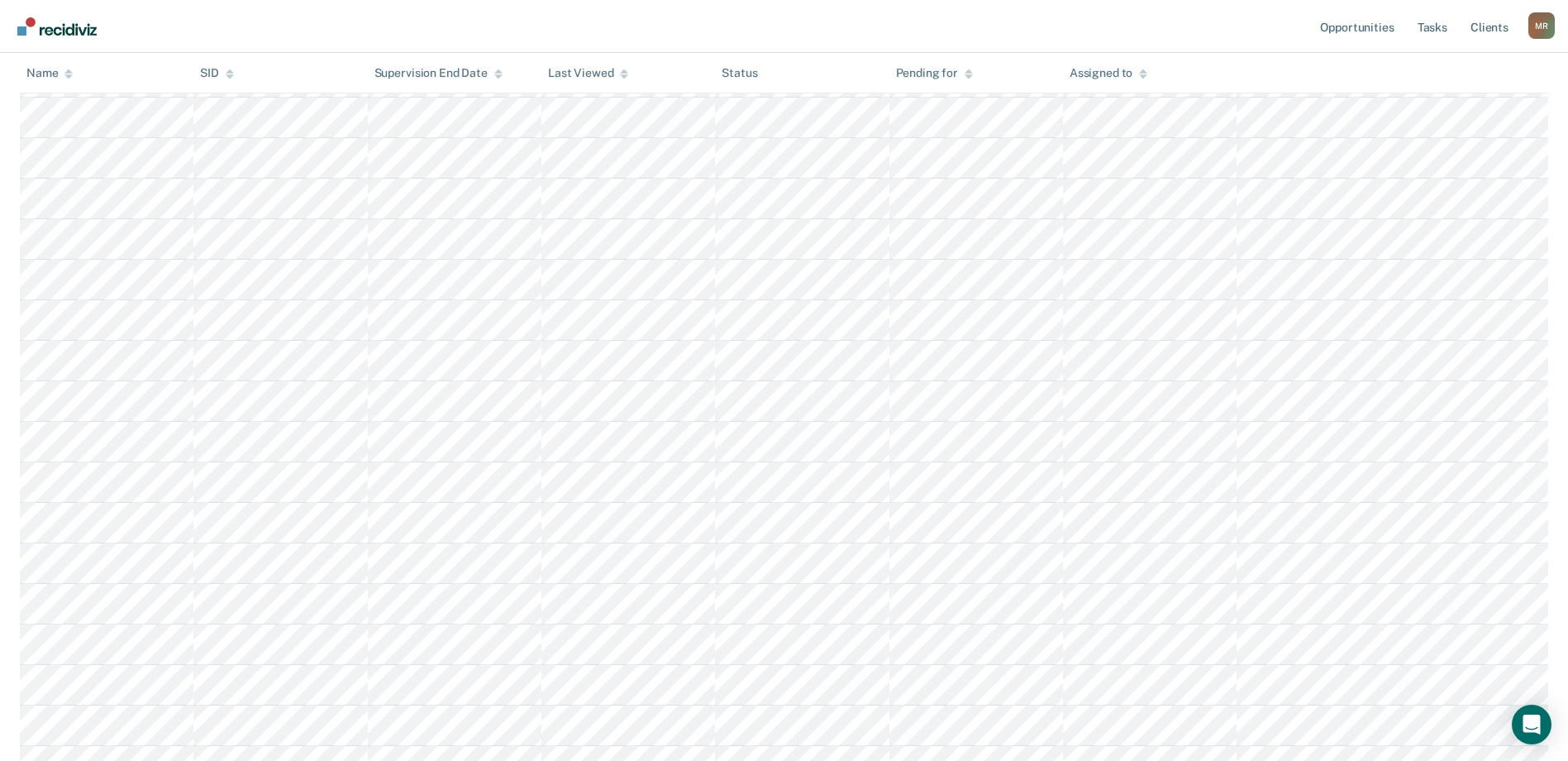
scroll to position [413, 0]
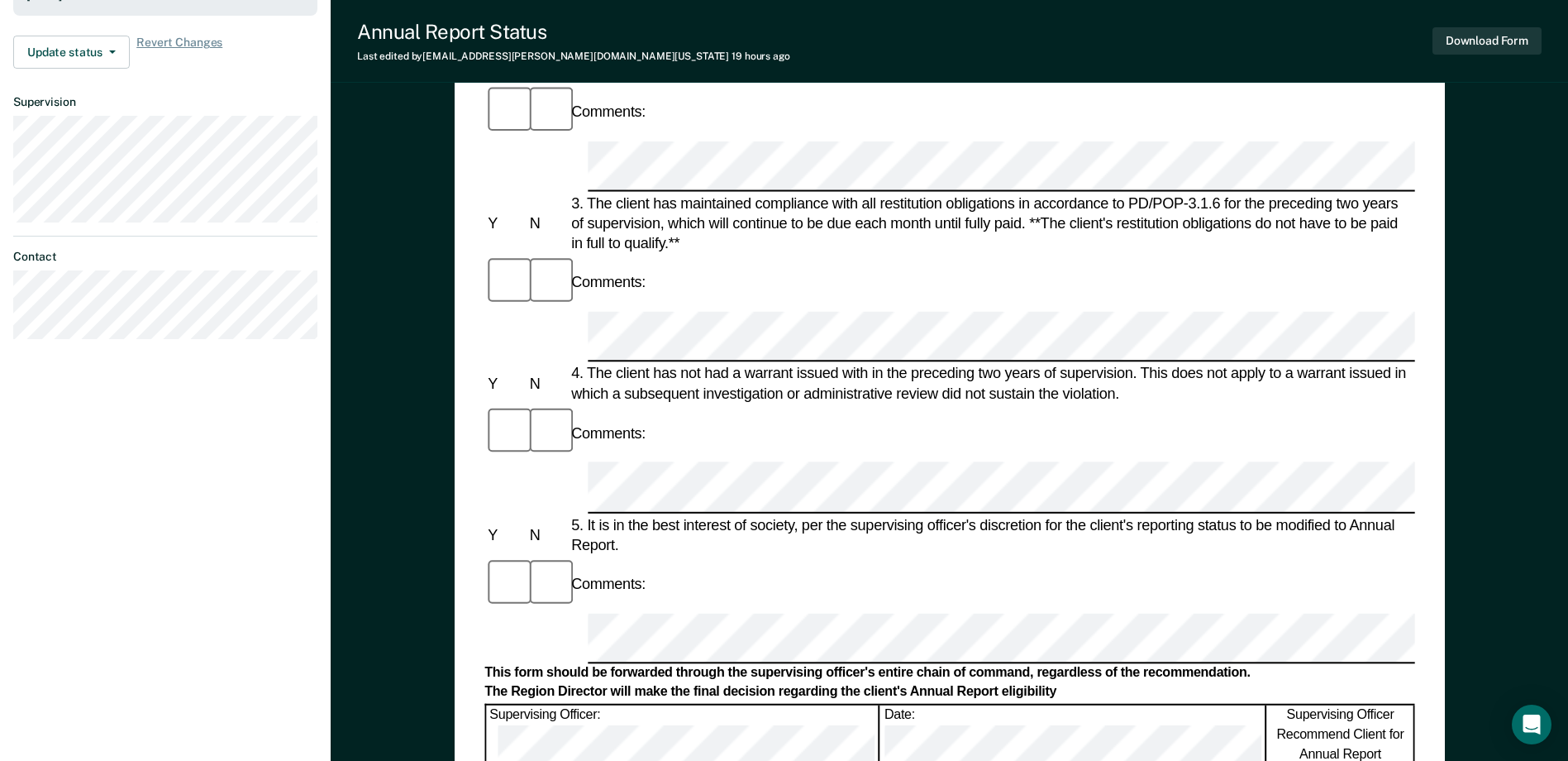
scroll to position [578, 0]
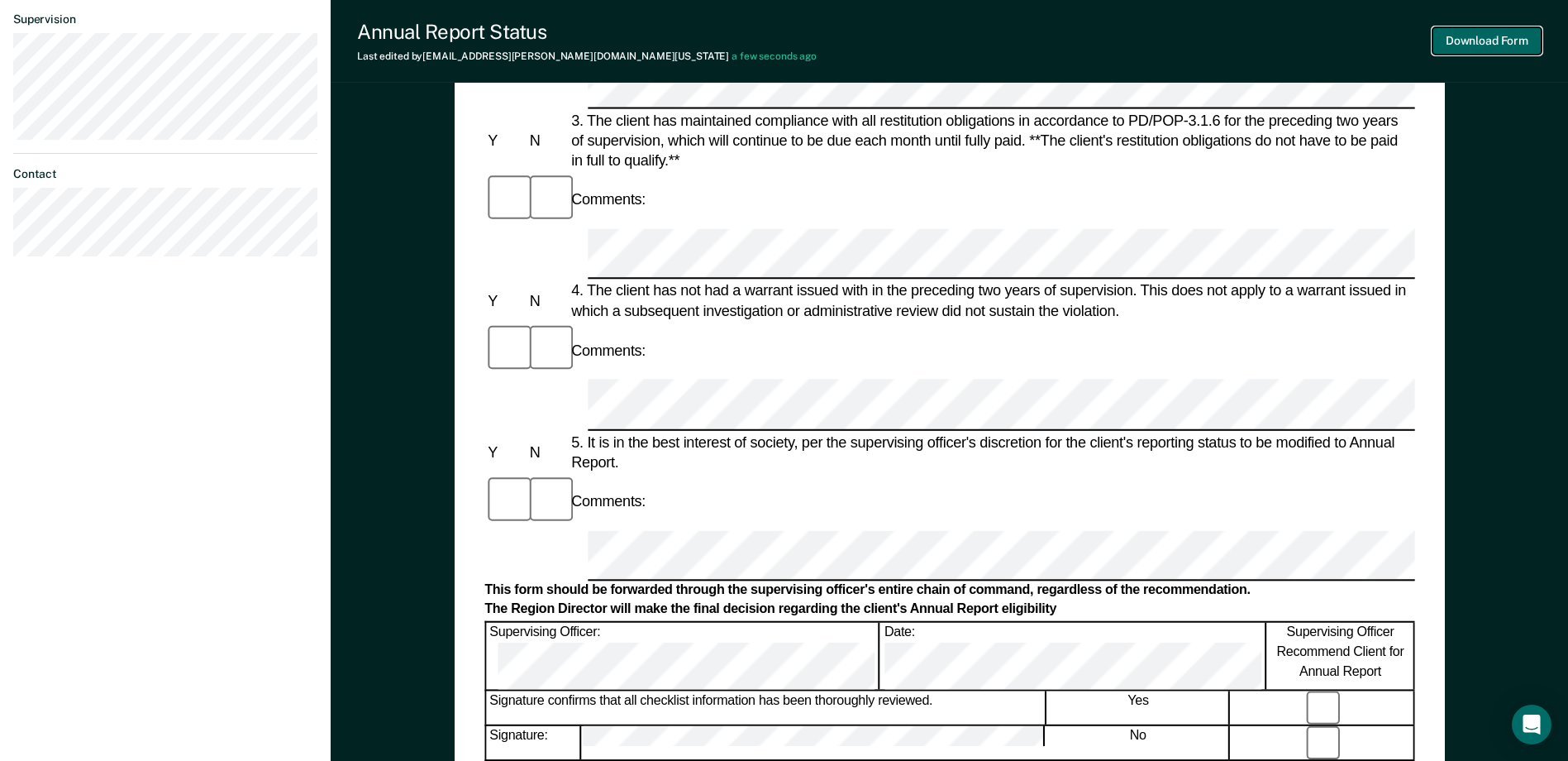
click at [1519, 37] on button "Download Form" at bounding box center [1487, 41] width 109 height 28
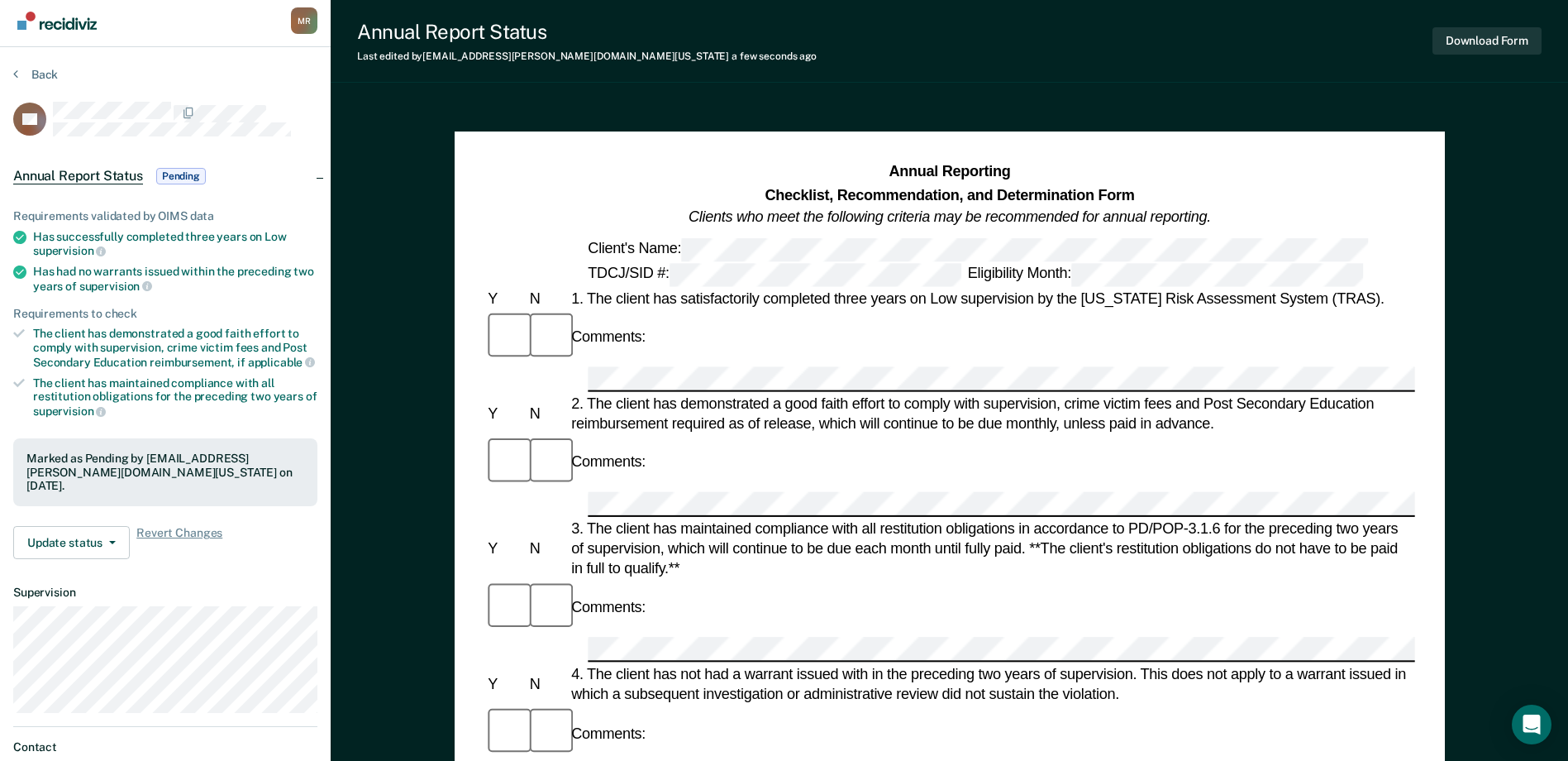
scroll to position [0, 0]
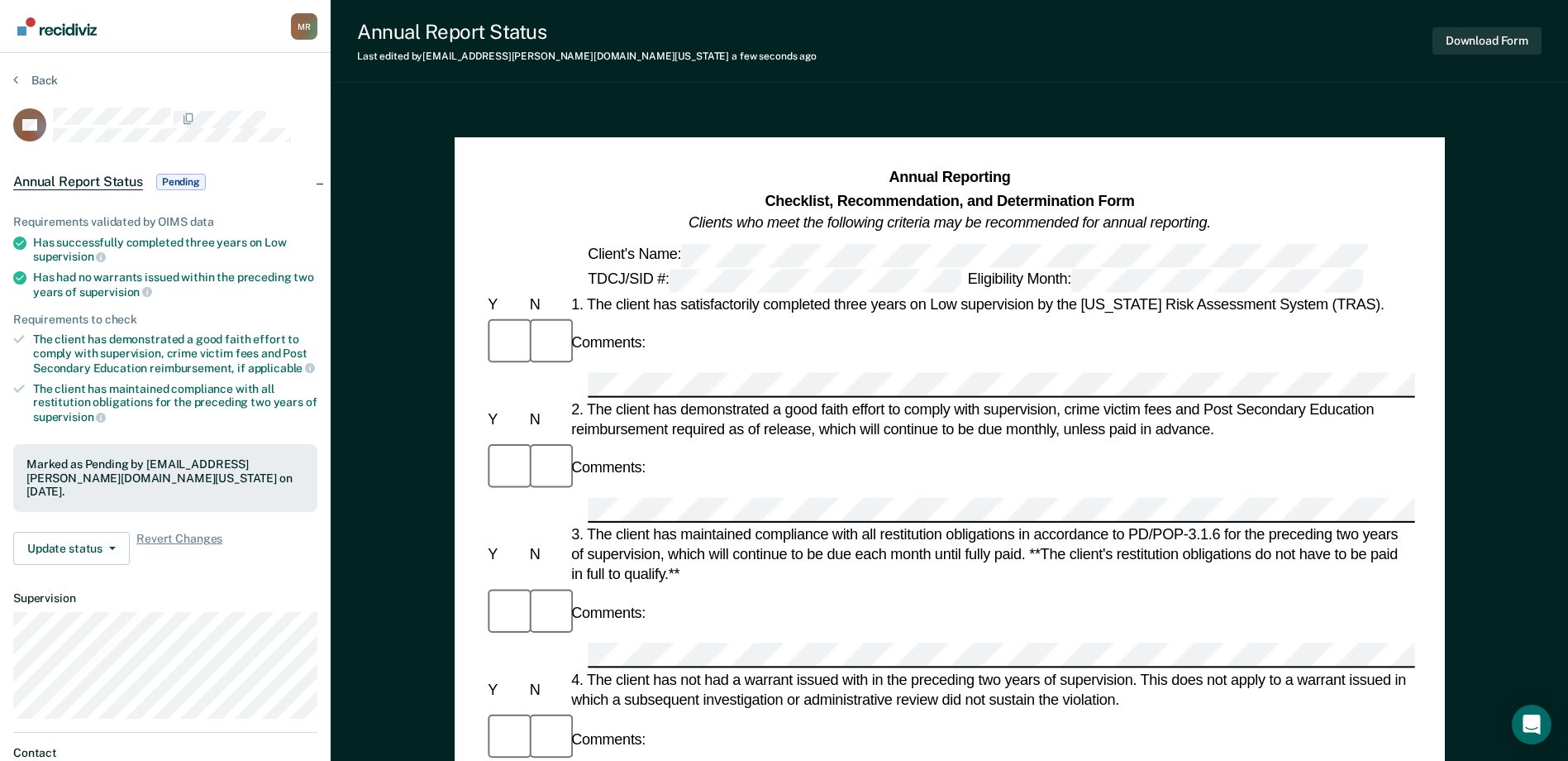
click at [36, 70] on section "Back DC Annual Report Status Pending Requirements validated by OIMS data Has su…" at bounding box center [165, 460] width 331 height 815
click at [36, 78] on button "Back" at bounding box center [36, 80] width 45 height 15
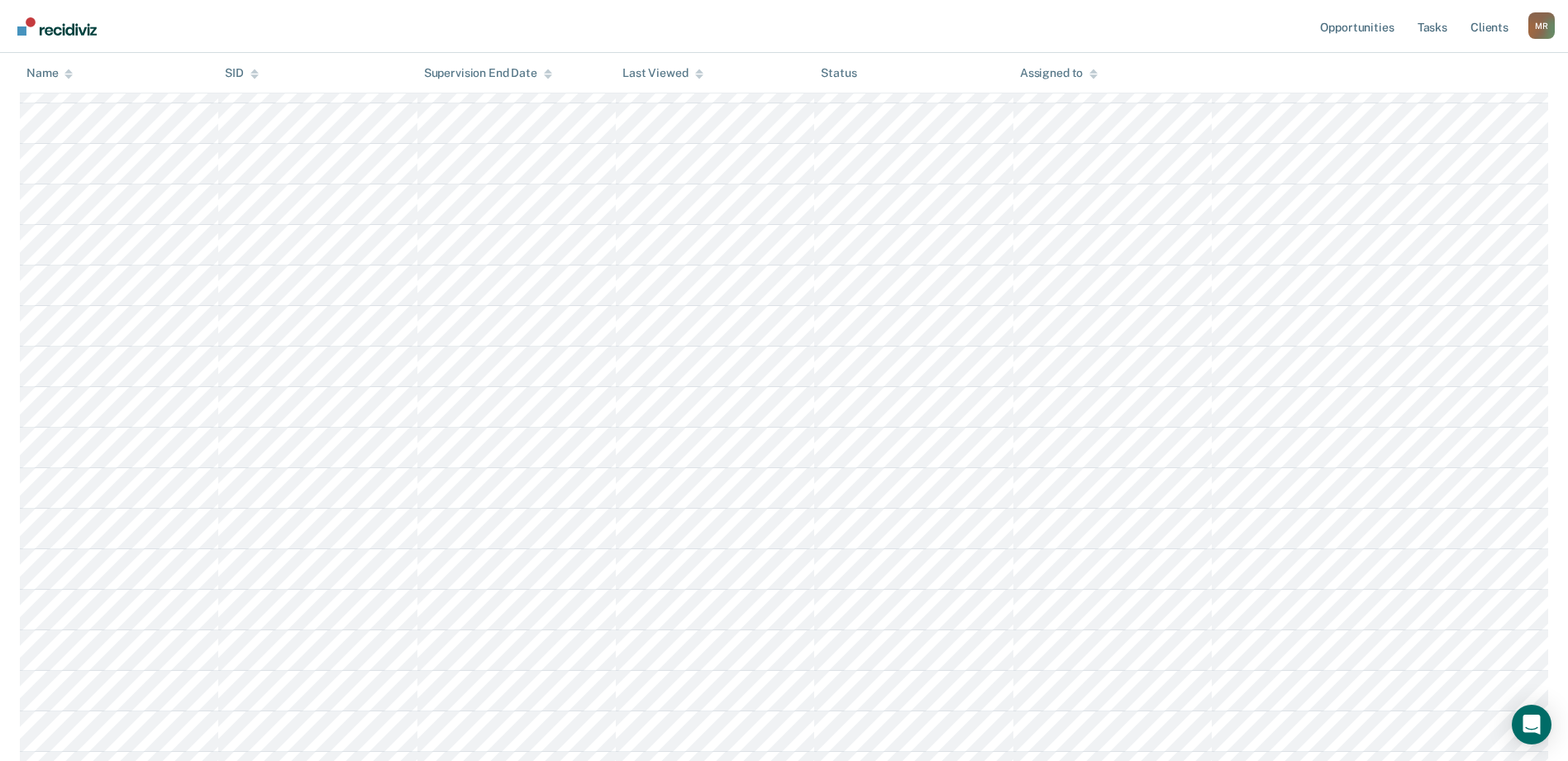
scroll to position [239, 0]
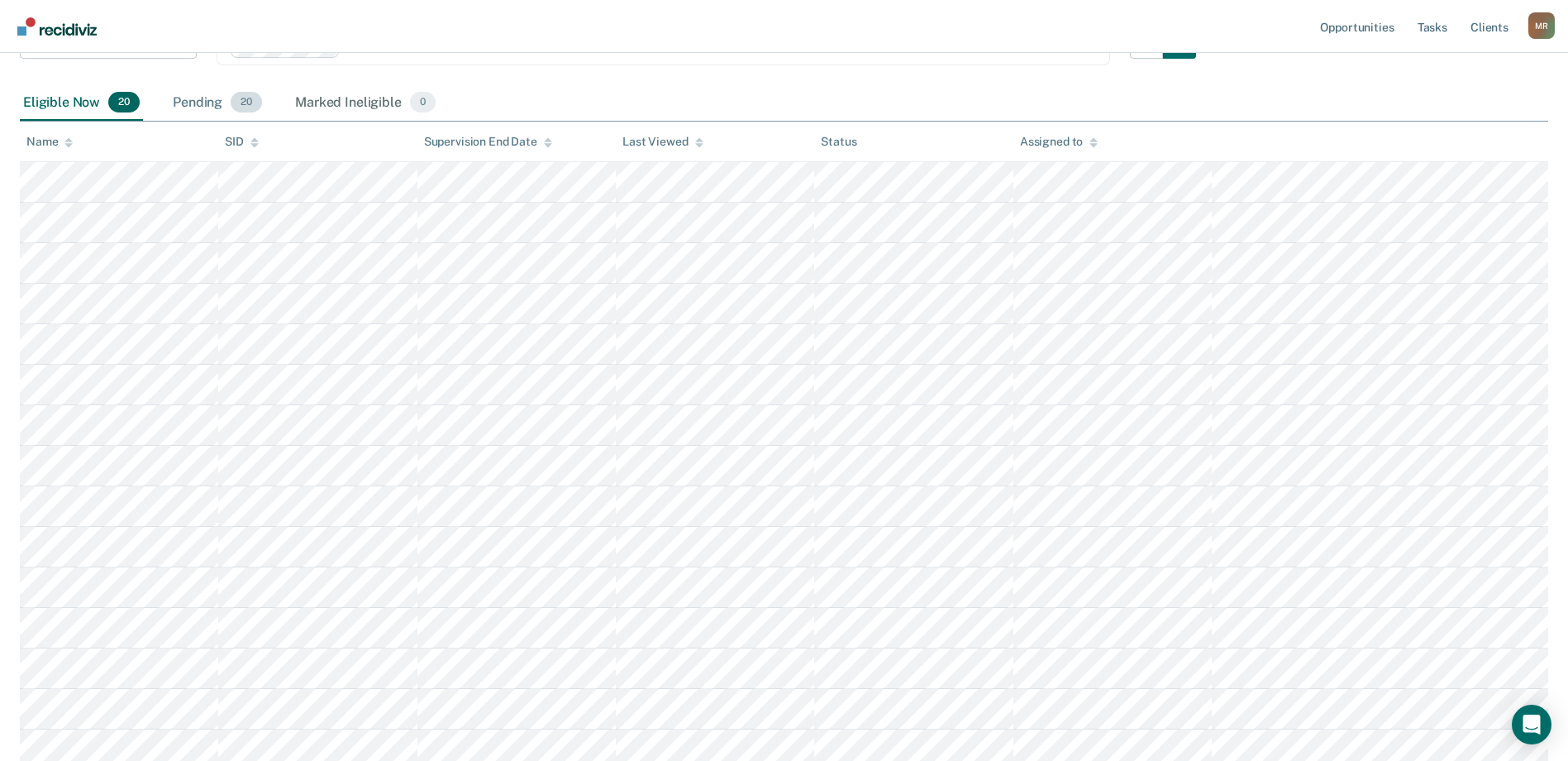
click at [206, 86] on div "Pending 20" at bounding box center [217, 103] width 96 height 37
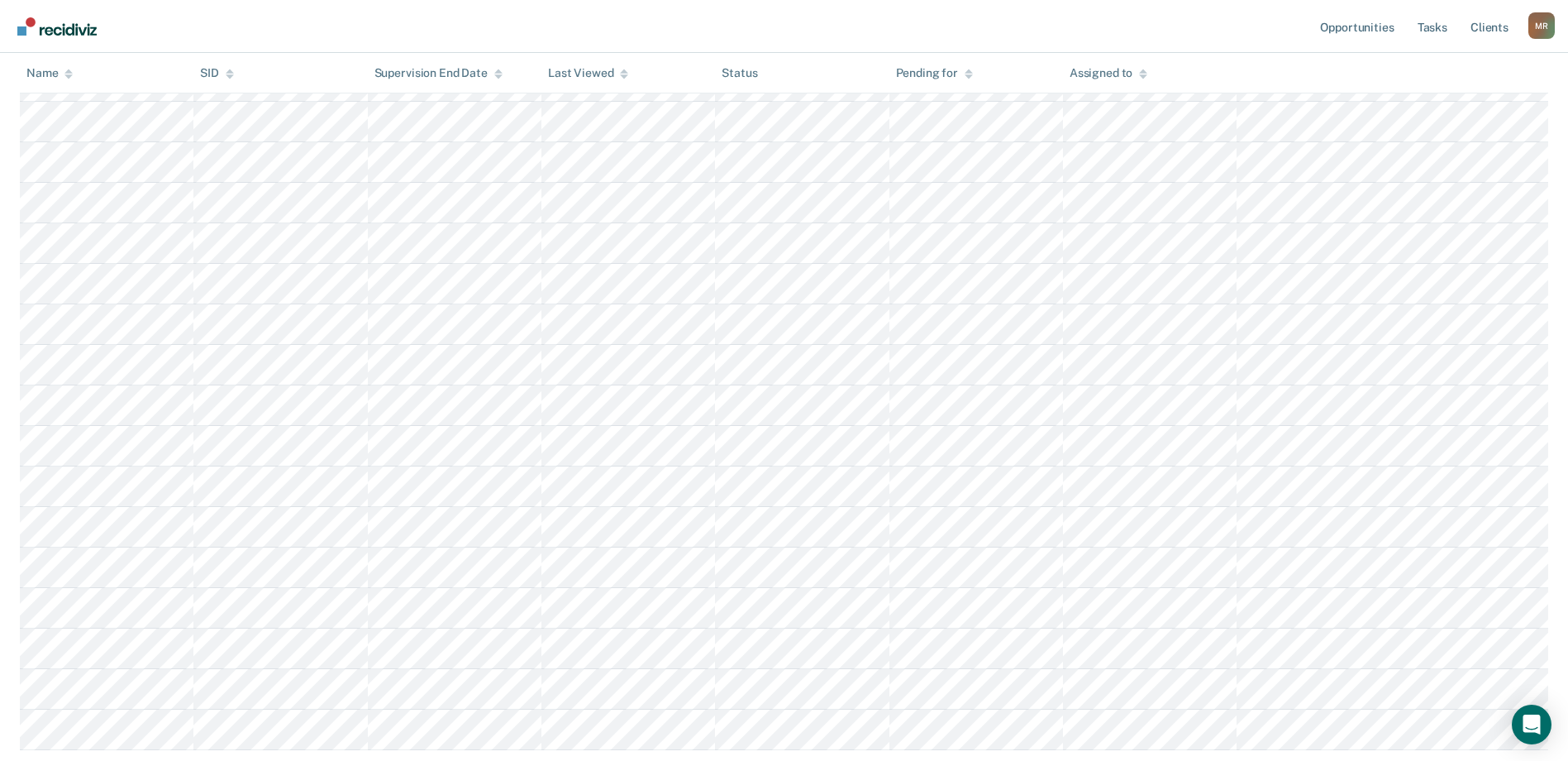
scroll to position [569, 0]
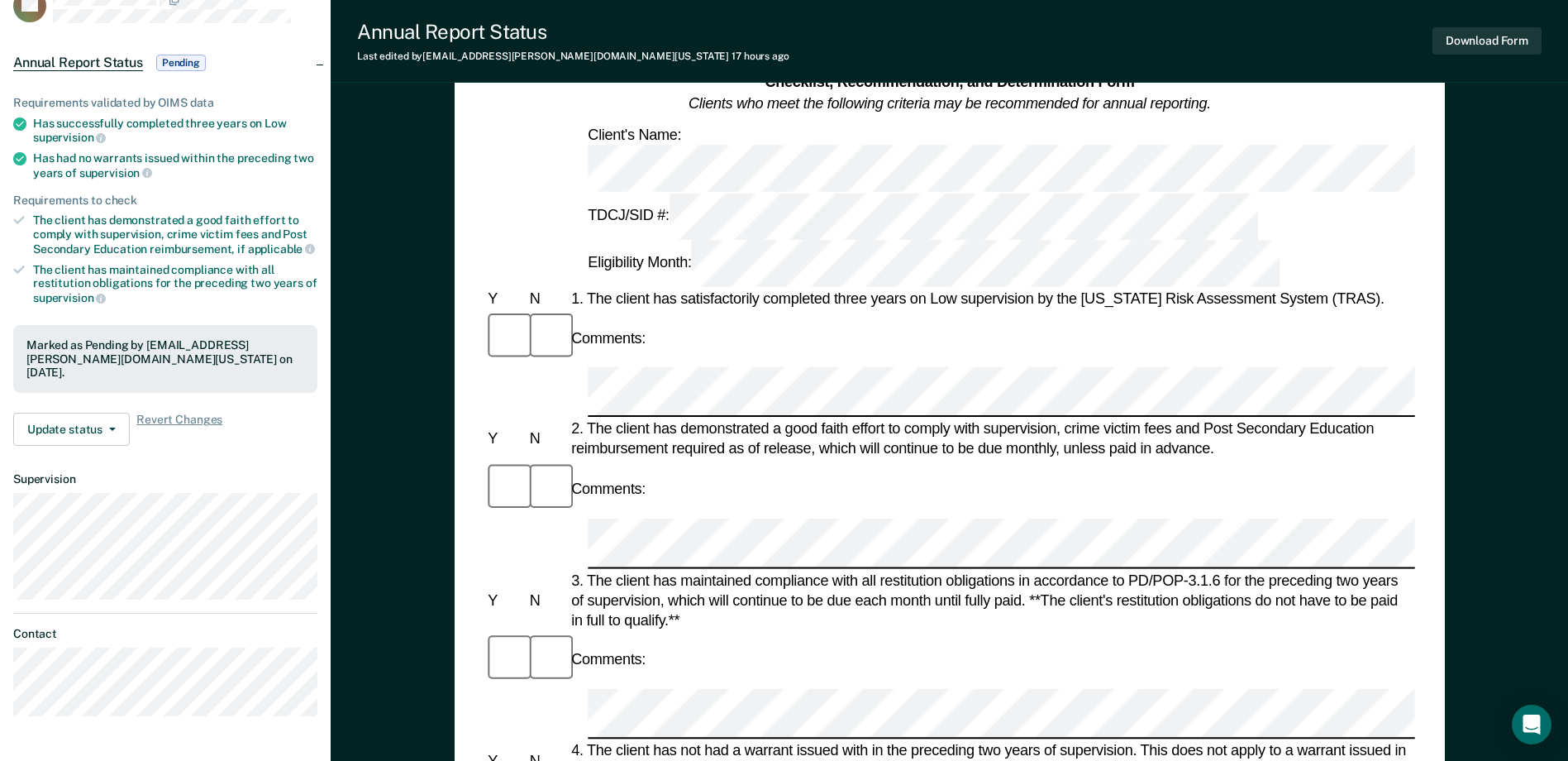
scroll to position [331, 0]
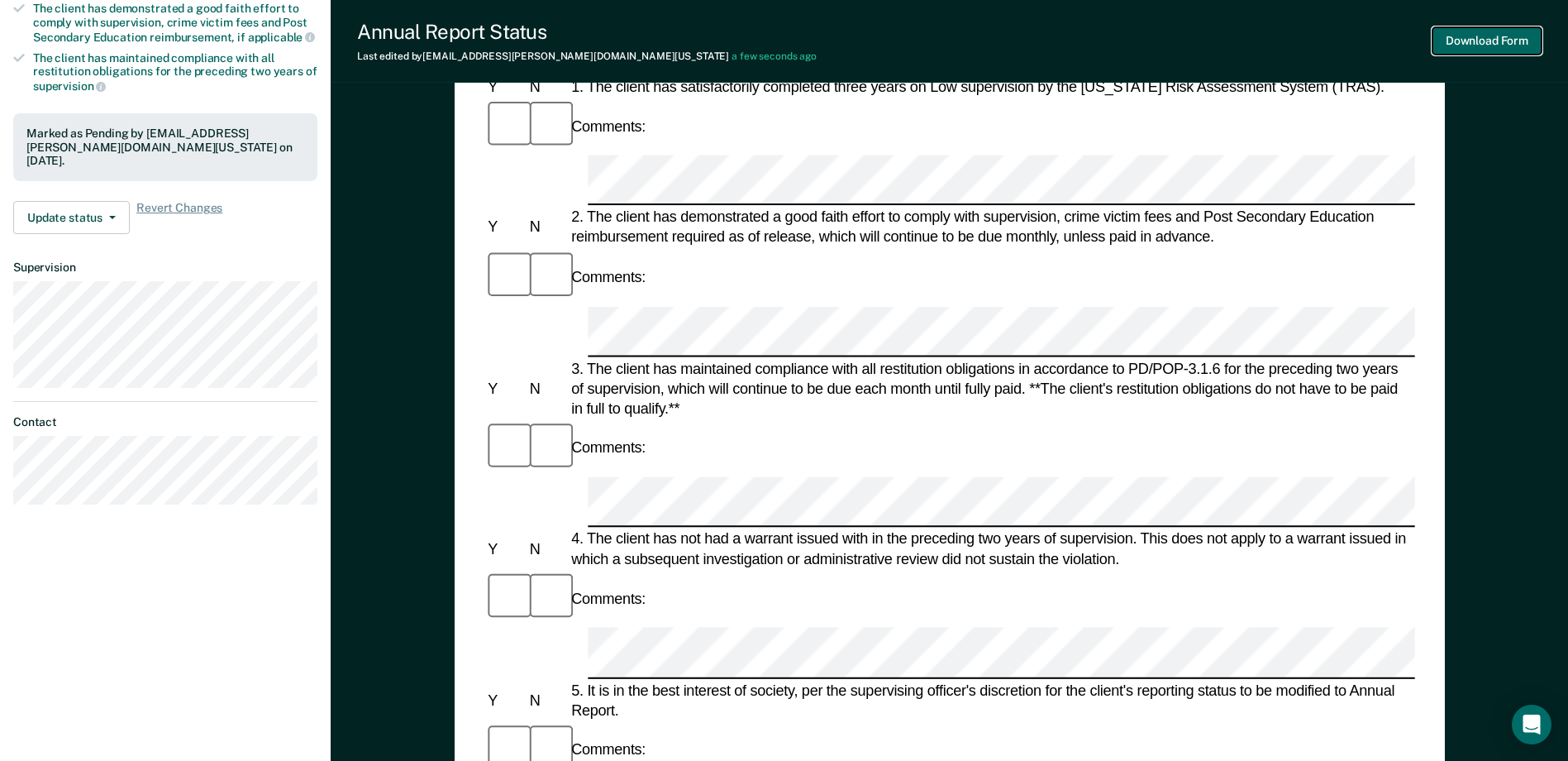
click at [1502, 41] on button "Download Form" at bounding box center [1487, 41] width 109 height 28
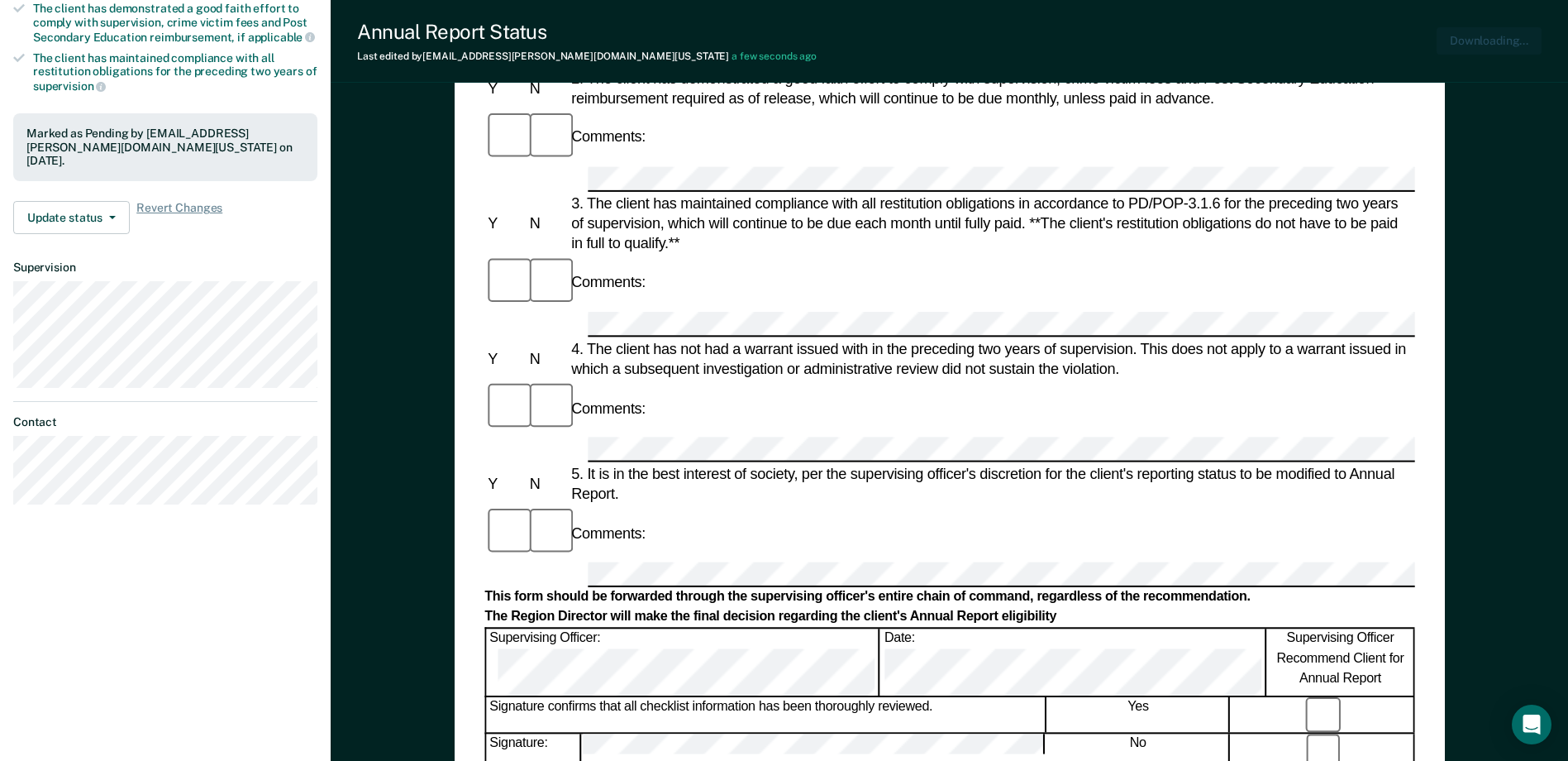
scroll to position [0, 0]
